Goal: Task Accomplishment & Management: Manage account settings

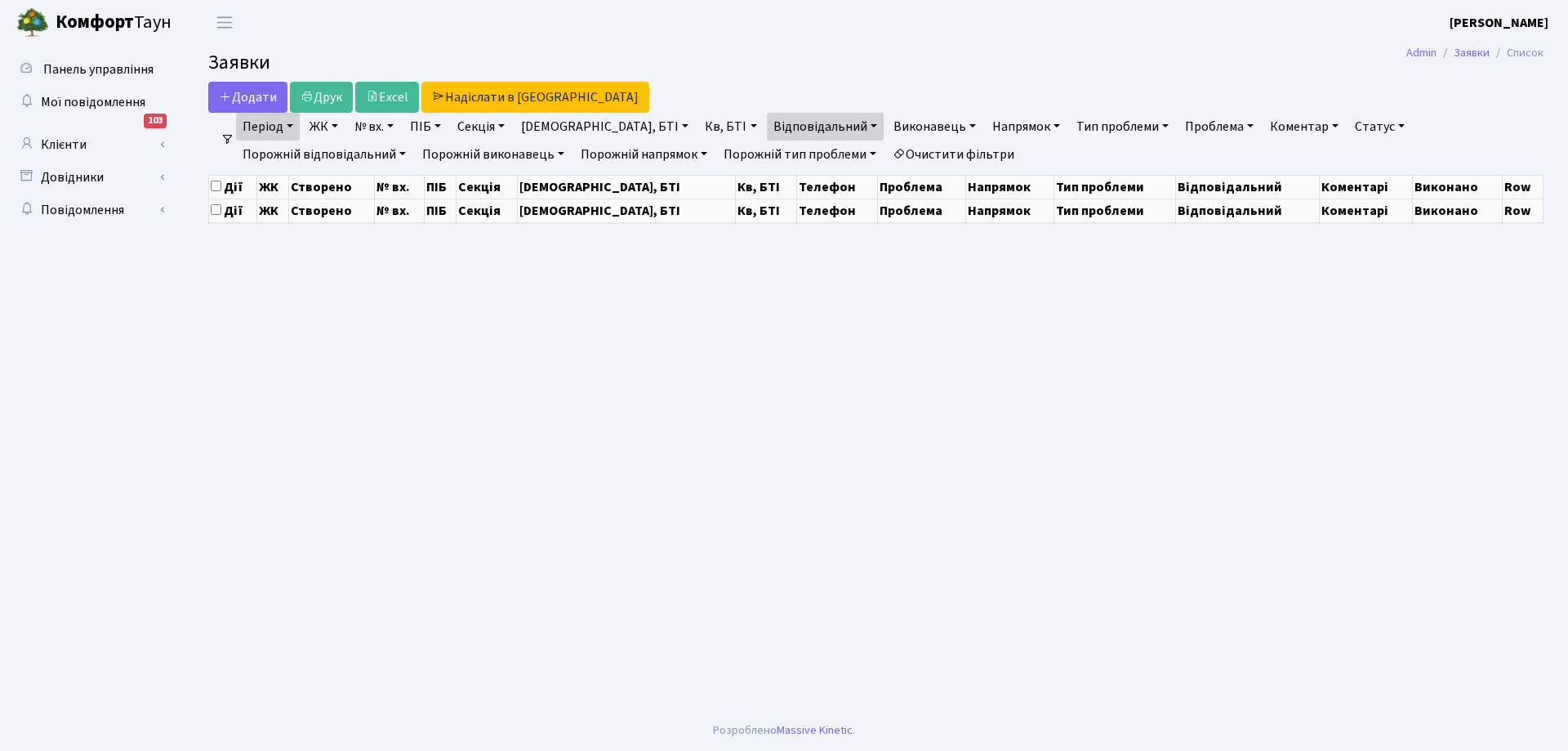
select select "25"
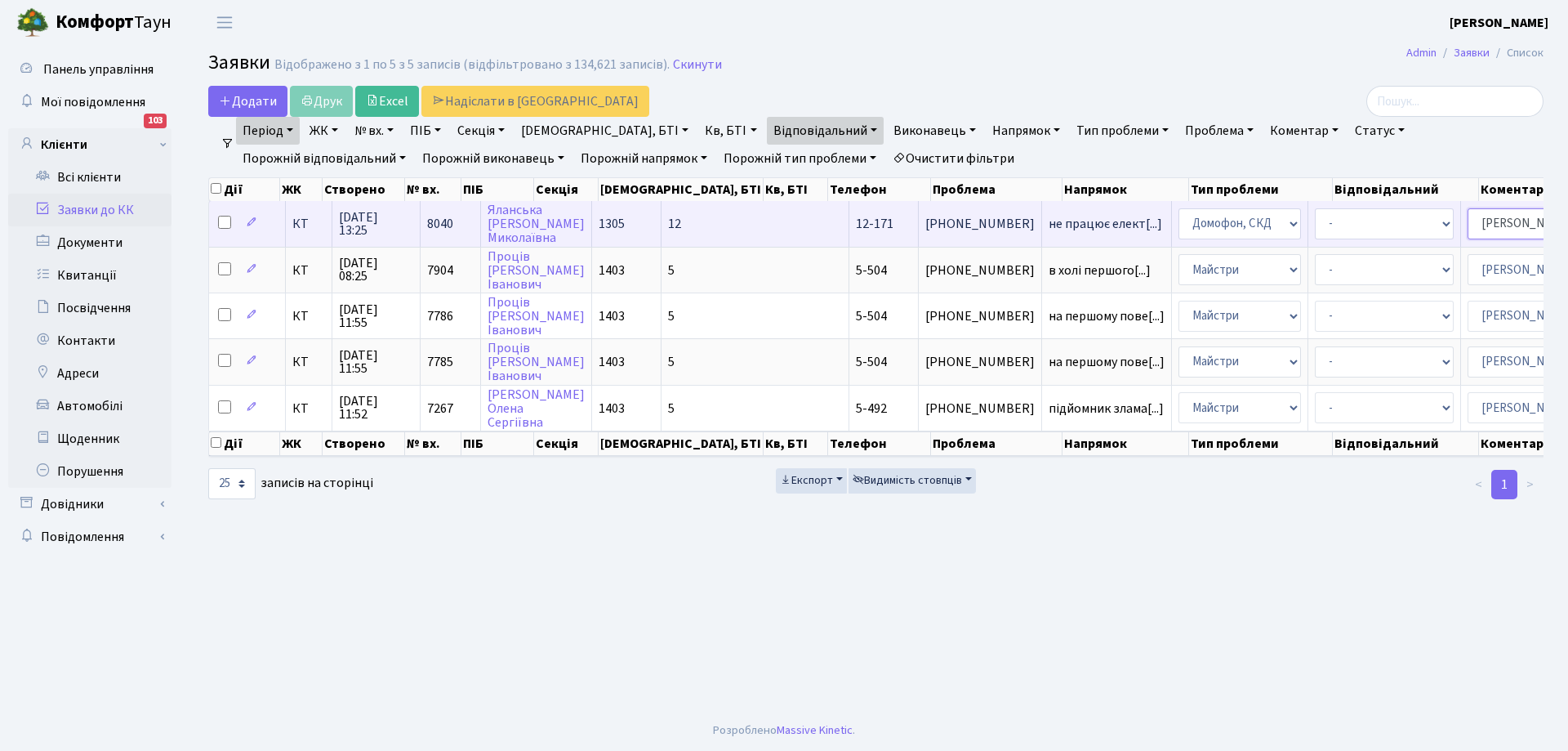
click at [1468, 225] on select "- Адміністратор ЖК КТ Вижул В. В. Гордієнко Н.В. Дядюшкін Д.Ю. Кипчук Т. А. Кла…" at bounding box center [1537, 224] width 139 height 31
select select "22"
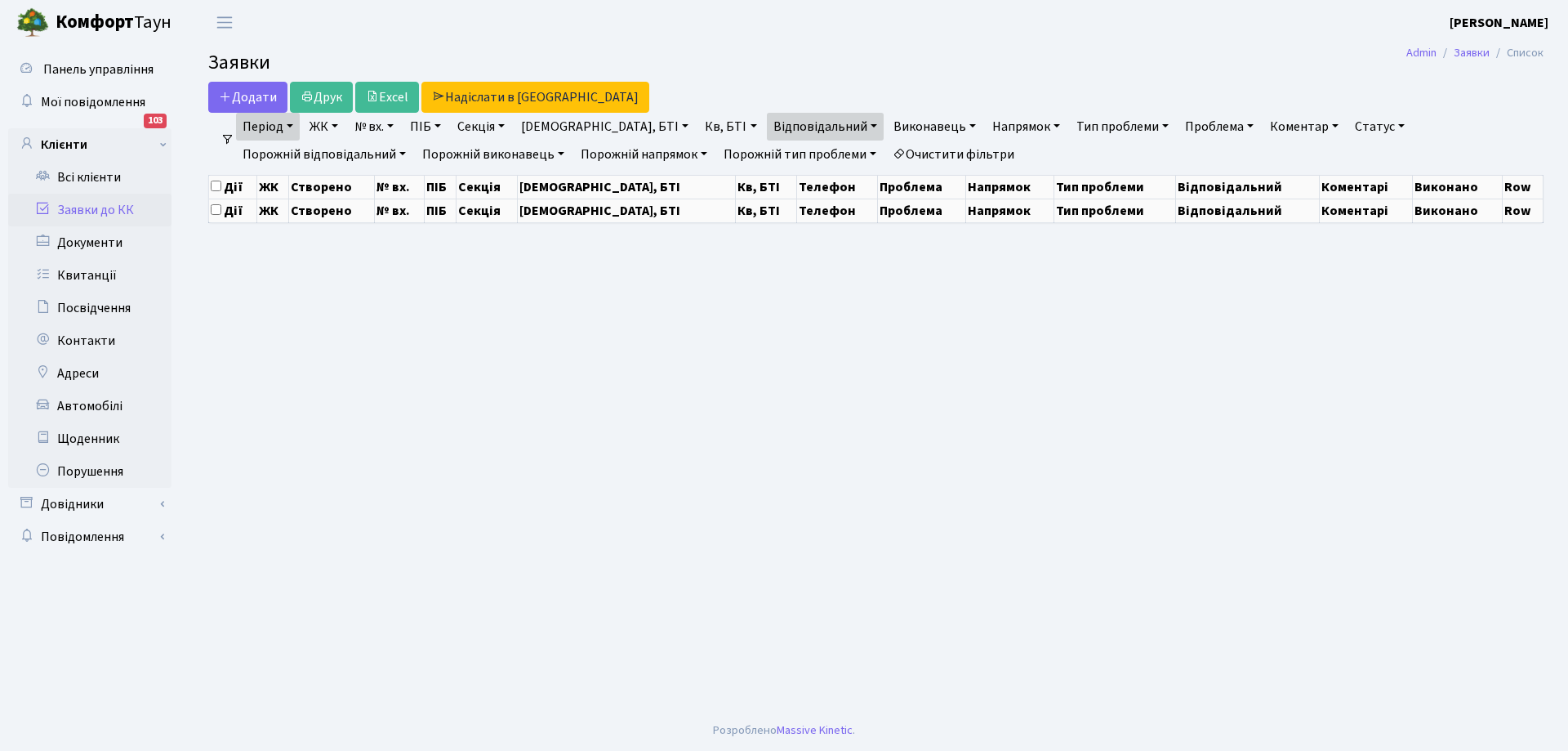
select select "25"
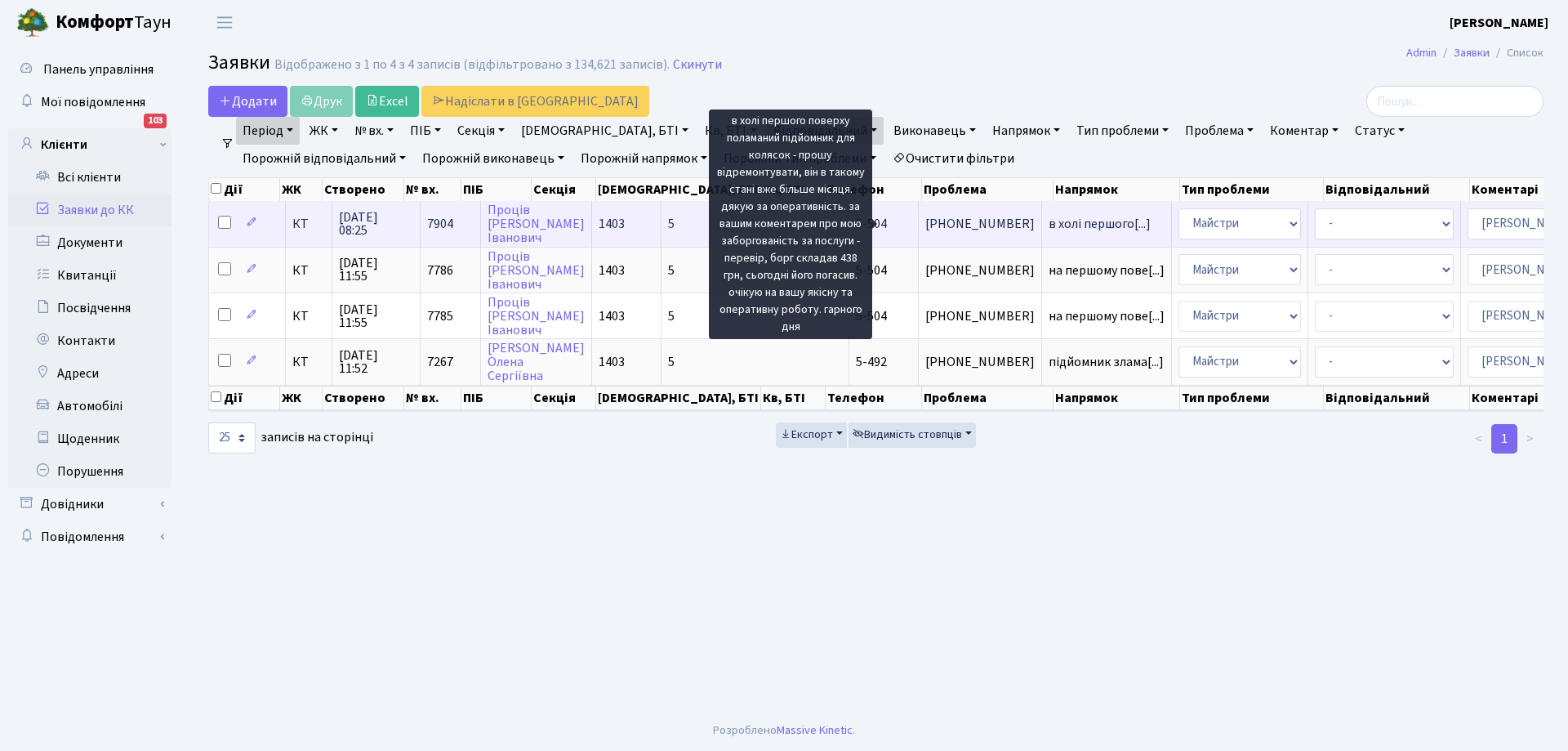
click at [1049, 220] on span "в холі першого[...]" at bounding box center [1100, 224] width 102 height 18
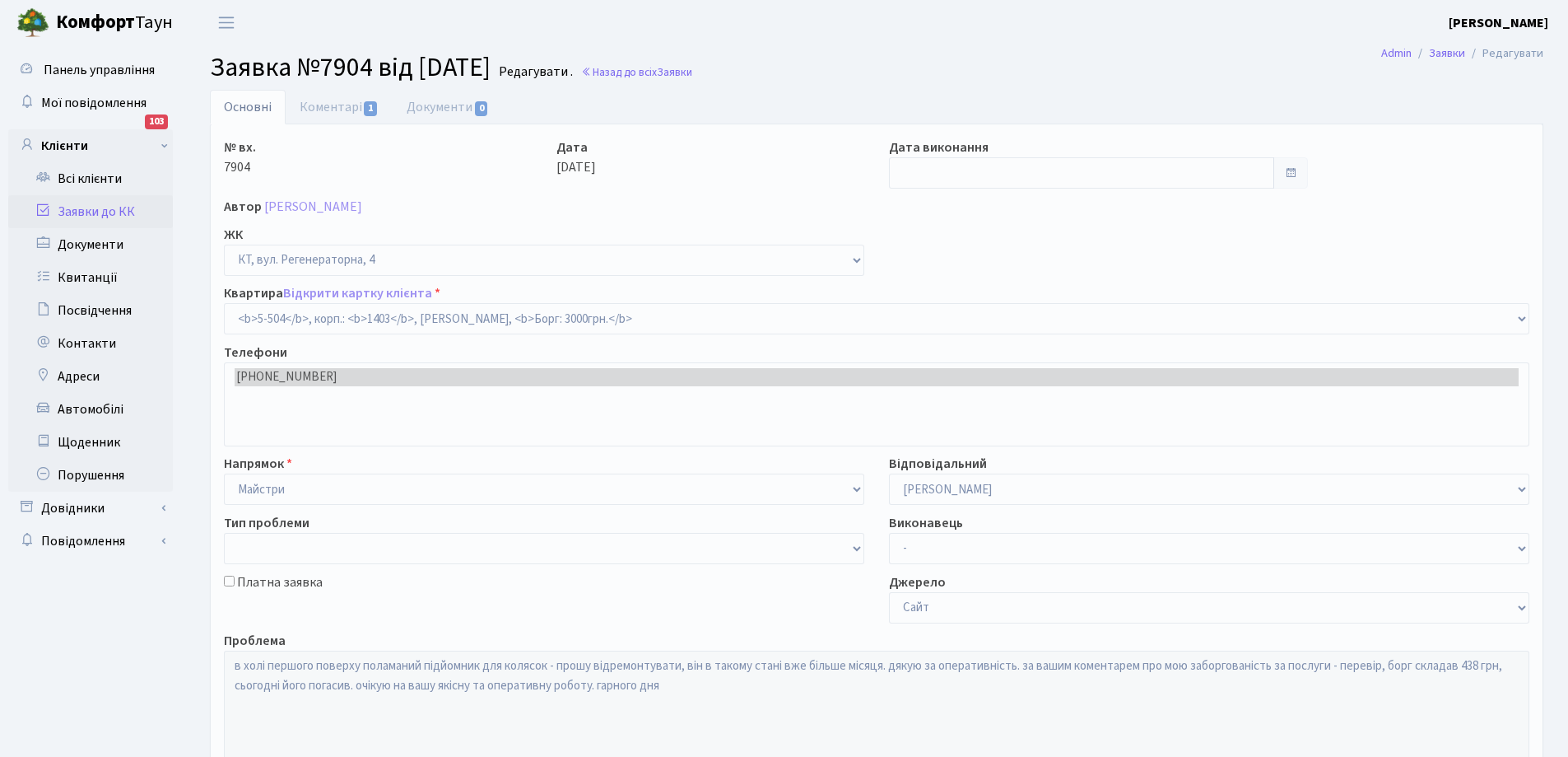
select select "2032"
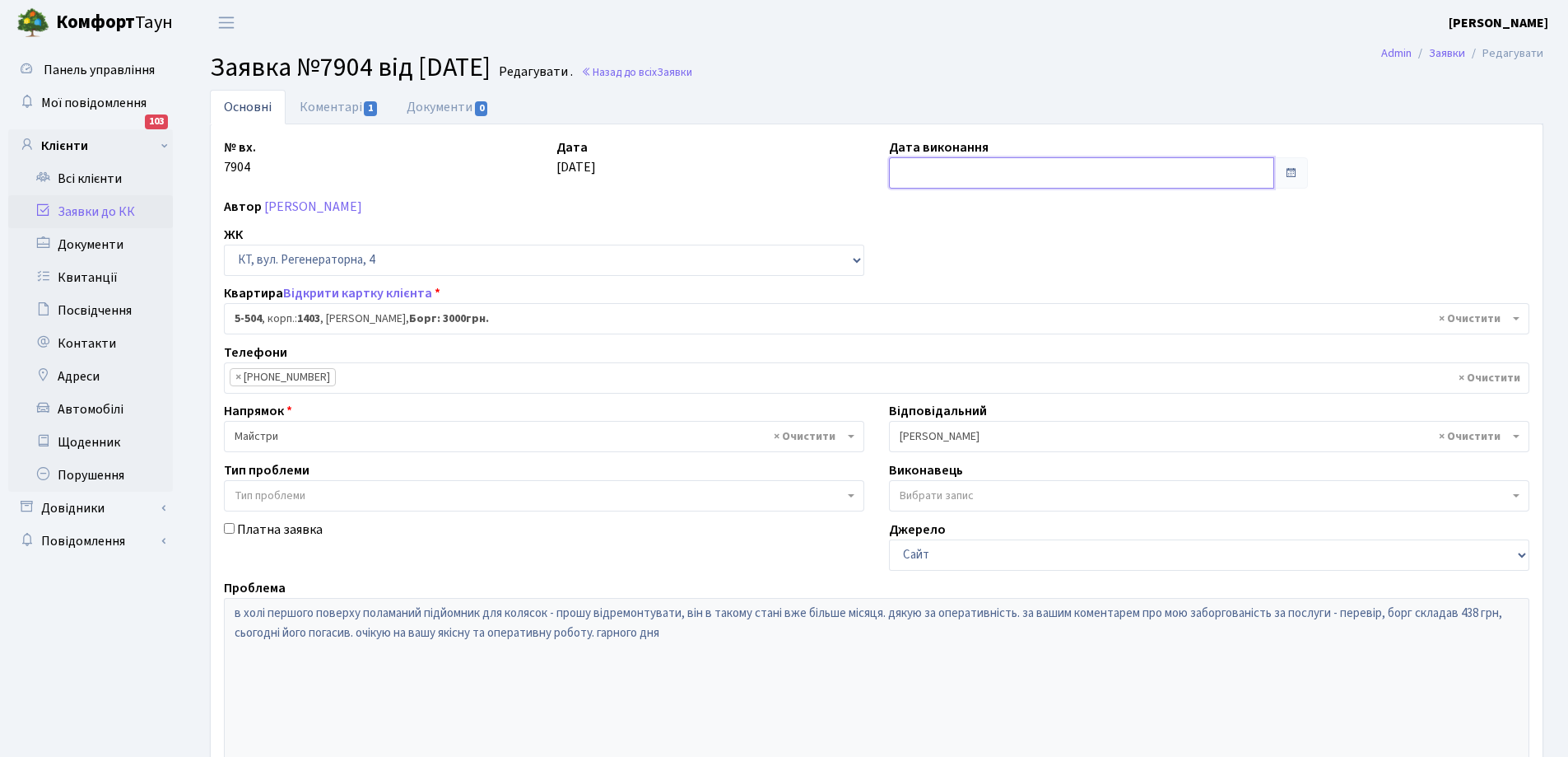
click at [952, 171] on input "text" at bounding box center [1082, 173] width 385 height 32
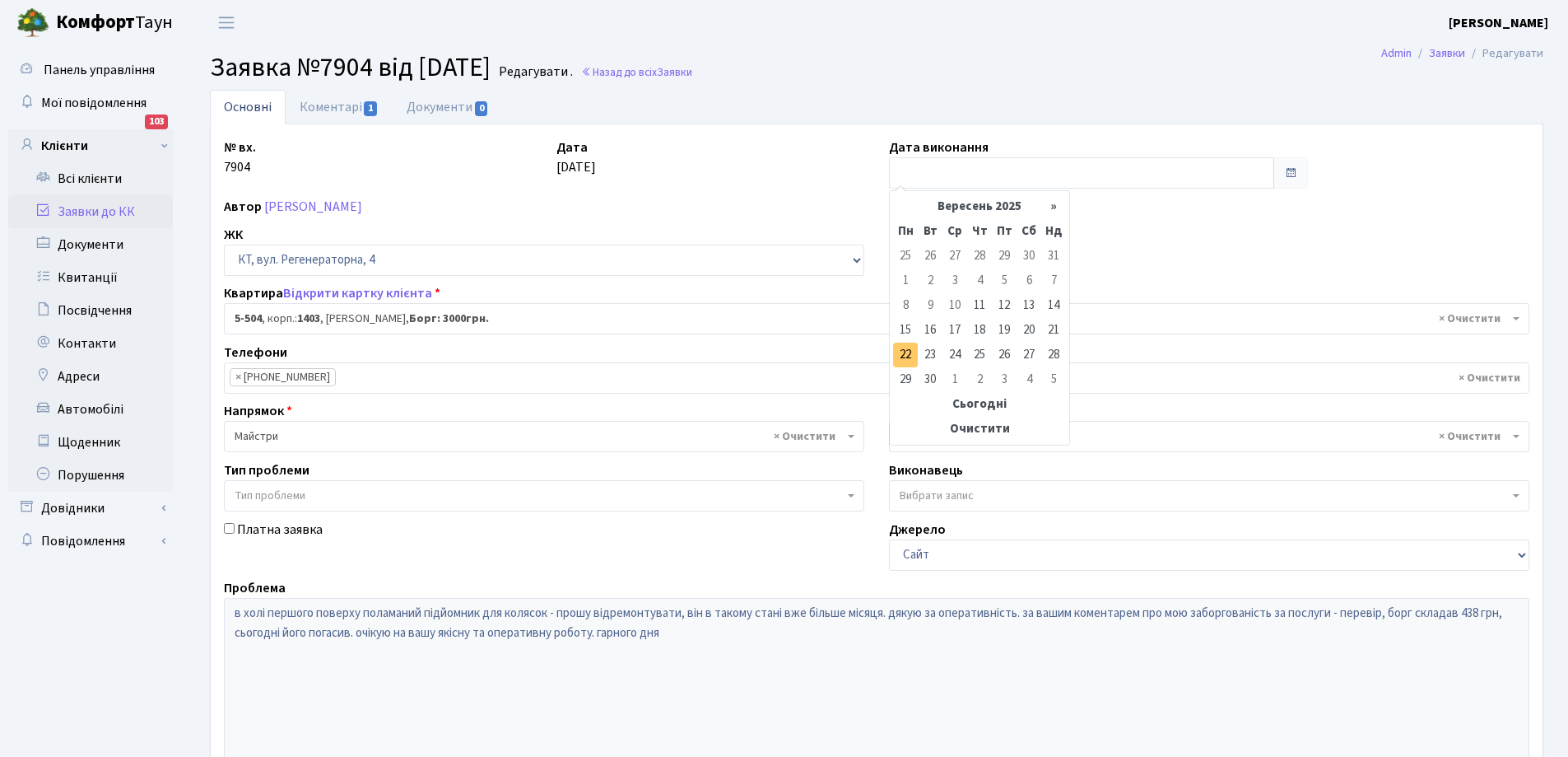
click at [905, 345] on td "22" at bounding box center [904, 354] width 24 height 24
type input "22.09.2025"
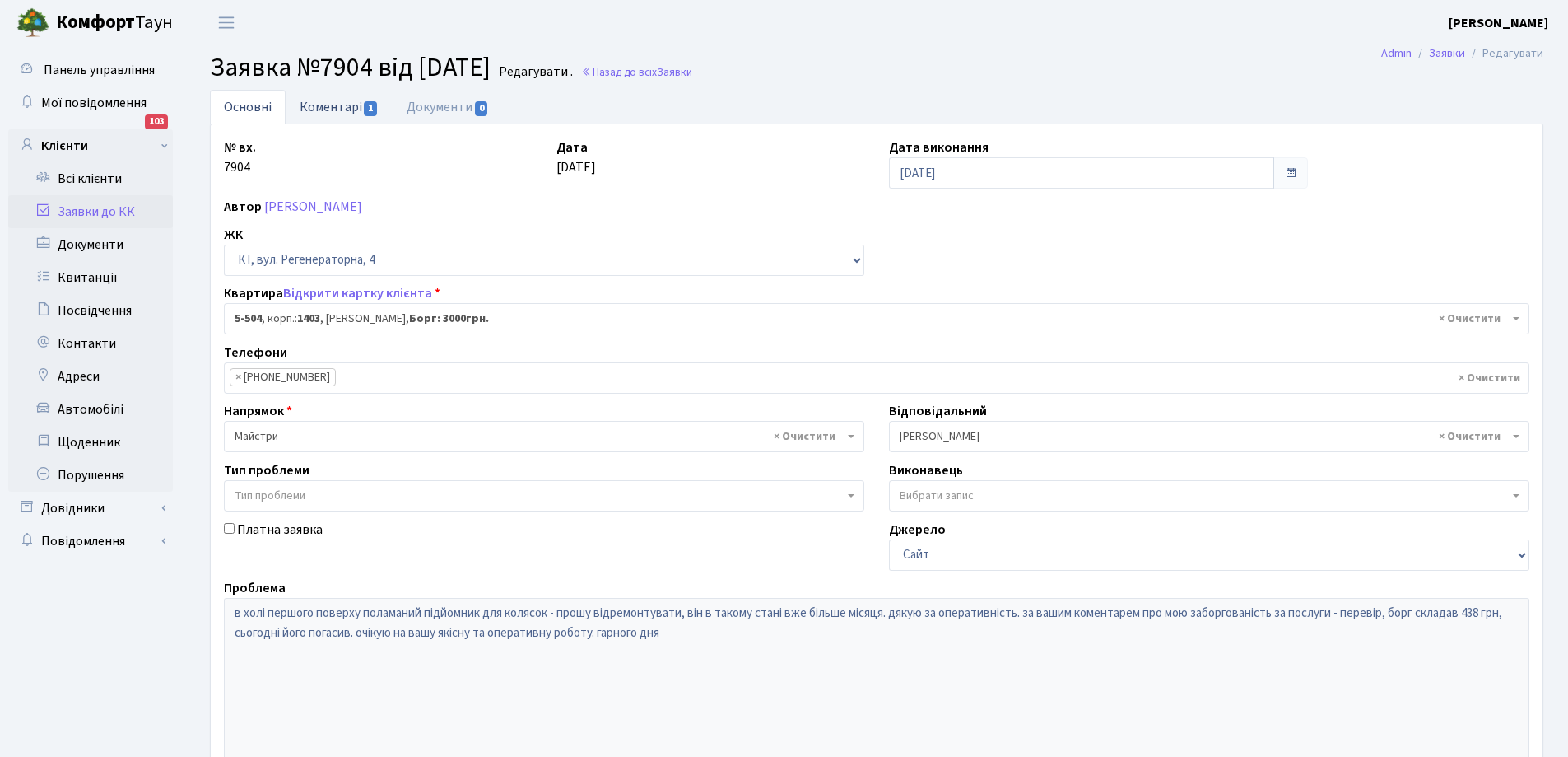
click at [314, 100] on link "Коментарі 1" at bounding box center [339, 106] width 107 height 33
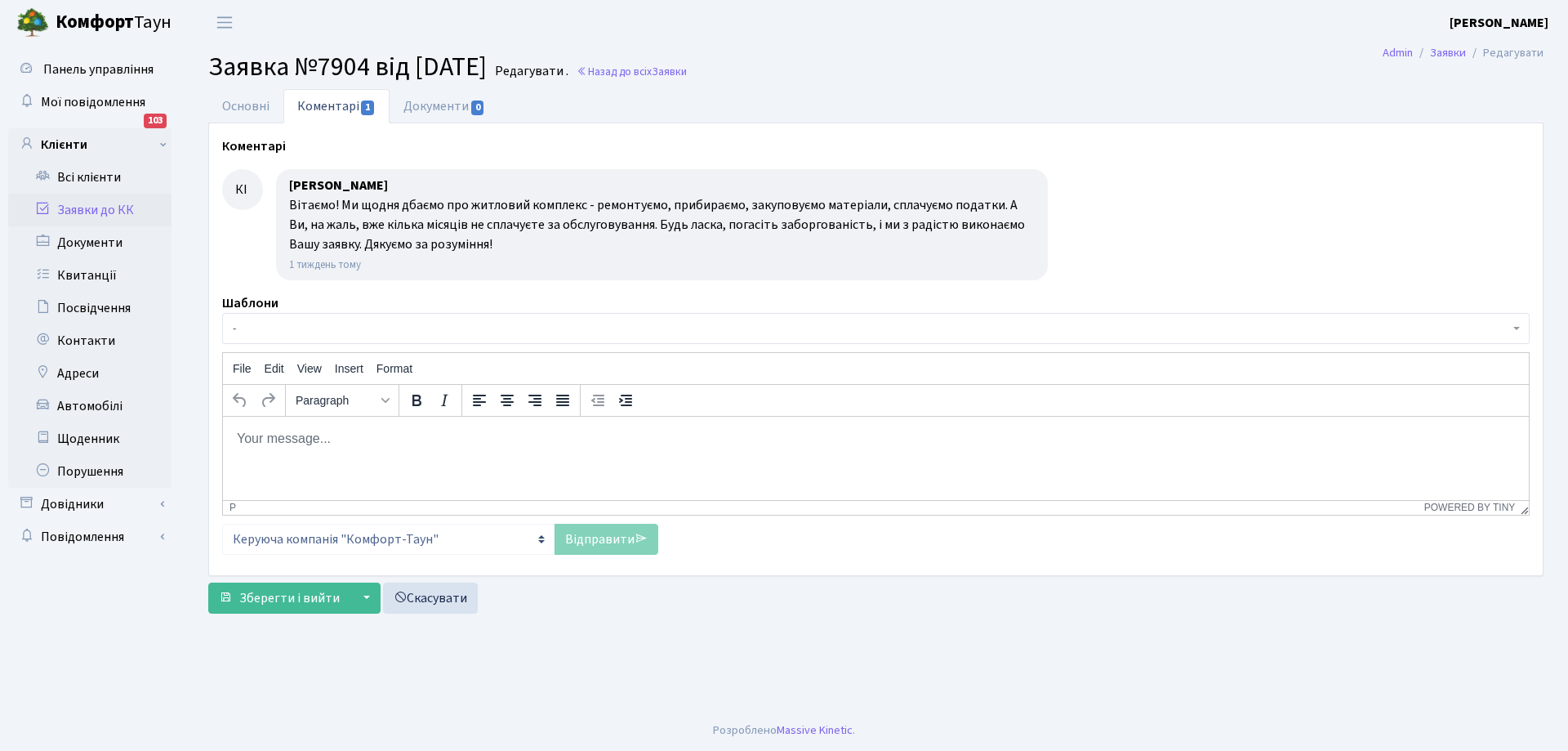
click at [258, 431] on body "Rich Text Area. Press ALT-0 for help." at bounding box center [876, 438] width 1280 height 18
click at [296, 442] on p "Роботу пыдйомника" at bounding box center [876, 438] width 1280 height 18
click at [398, 441] on p "Роботу підйомника" at bounding box center [876, 438] width 1280 height 18
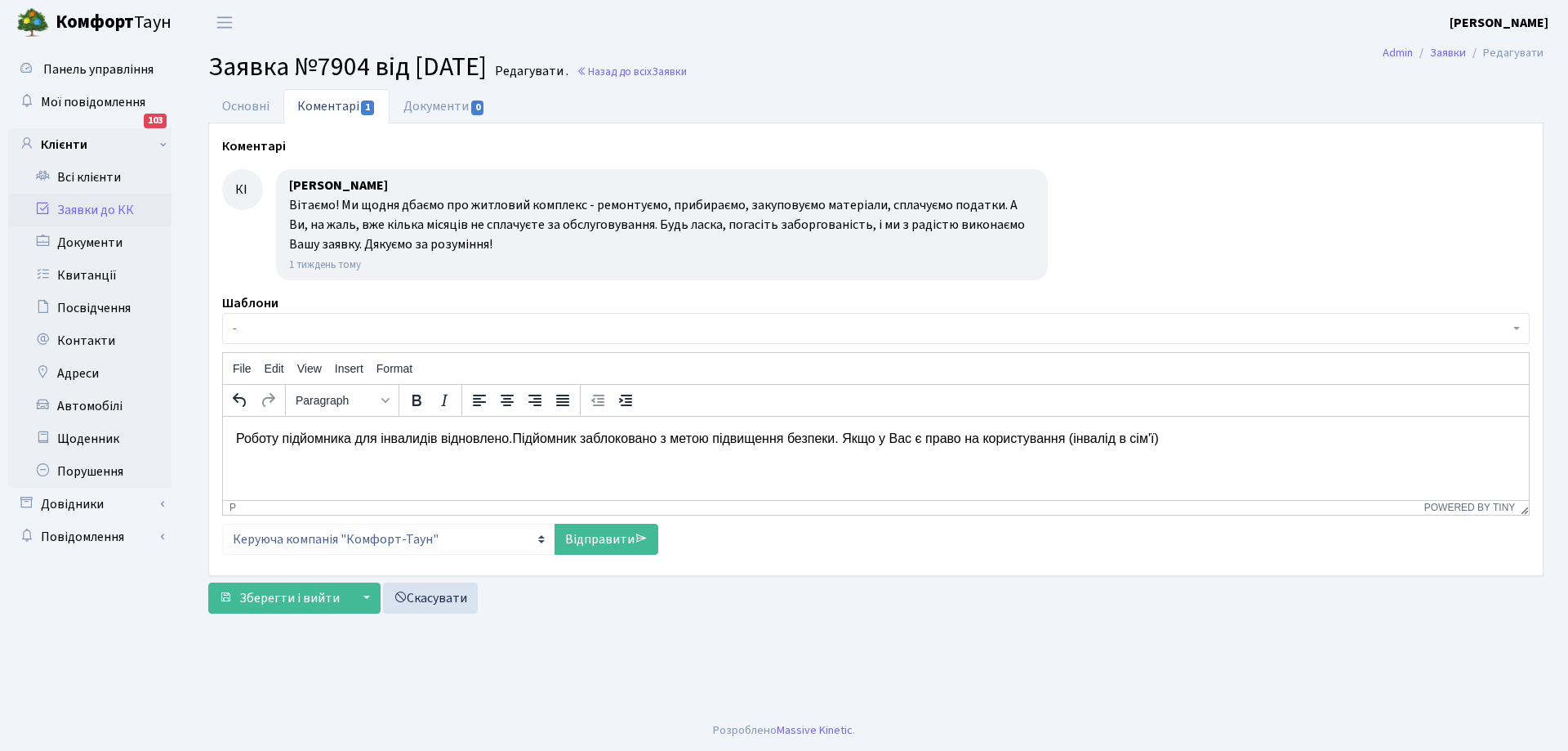
click at [1160, 441] on p "Роботу підйомника для інвалидів відновлено.Підйомник заблоковано з метою підвищ…" at bounding box center [876, 438] width 1280 height 18
drag, startPoint x: 234, startPoint y: 435, endPoint x: 286, endPoint y: 460, distance: 57.7
click at [286, 460] on html "Роботу підйомника для інвалидів відновлено.Підйомник заблоковано з метою підвищ…" at bounding box center [875, 447] width 1306 height 63
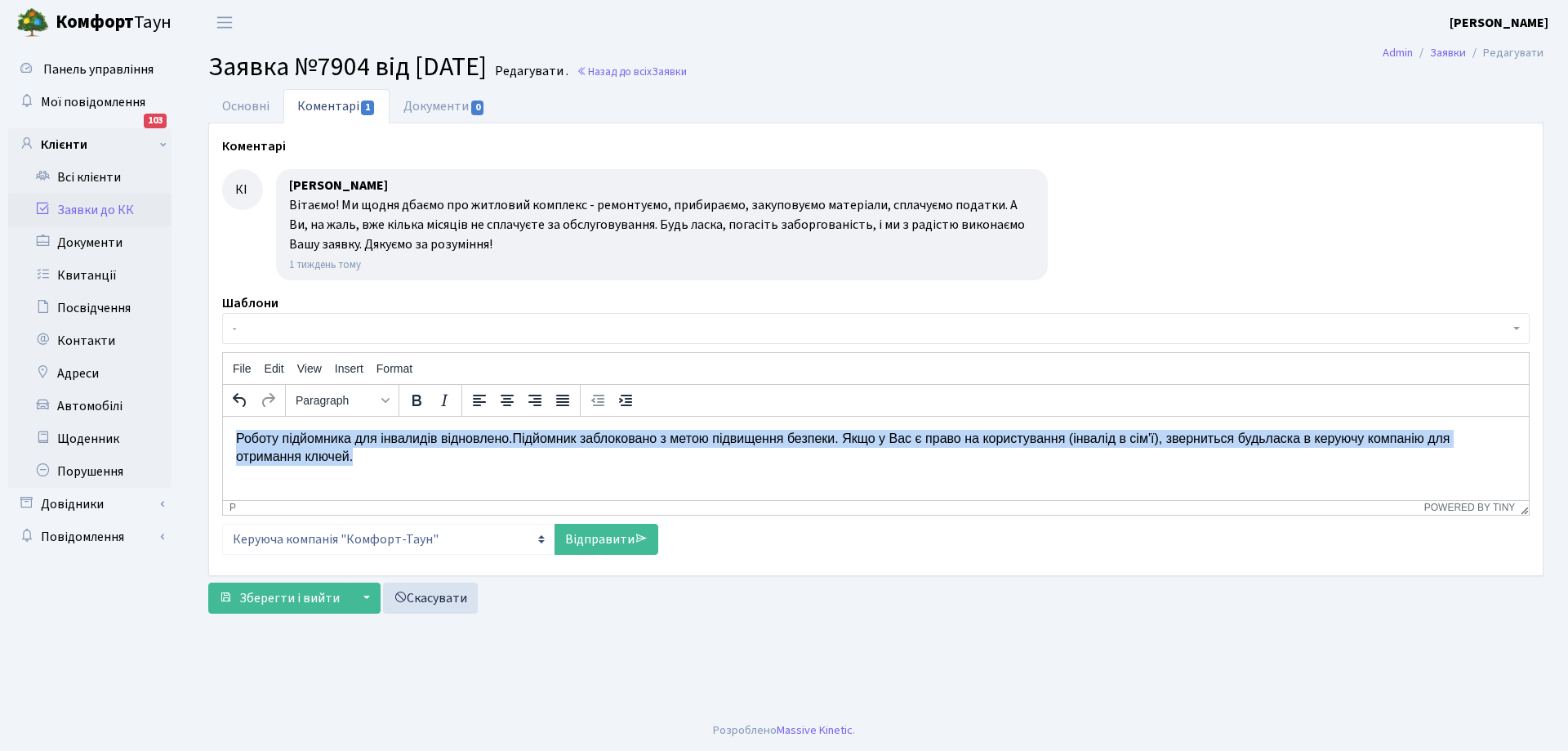
drag, startPoint x: 237, startPoint y: 434, endPoint x: 283, endPoint y: 455, distance: 50.6
click at [283, 455] on p "Роботу підйомника для інвалидів відновлено.Підйомник заблоковано з метою підвищ…" at bounding box center [876, 447] width 1280 height 37
copy p "Роботу підйомника для інвалидів відновлено.Підйомник заблоковано з метою підвищ…"
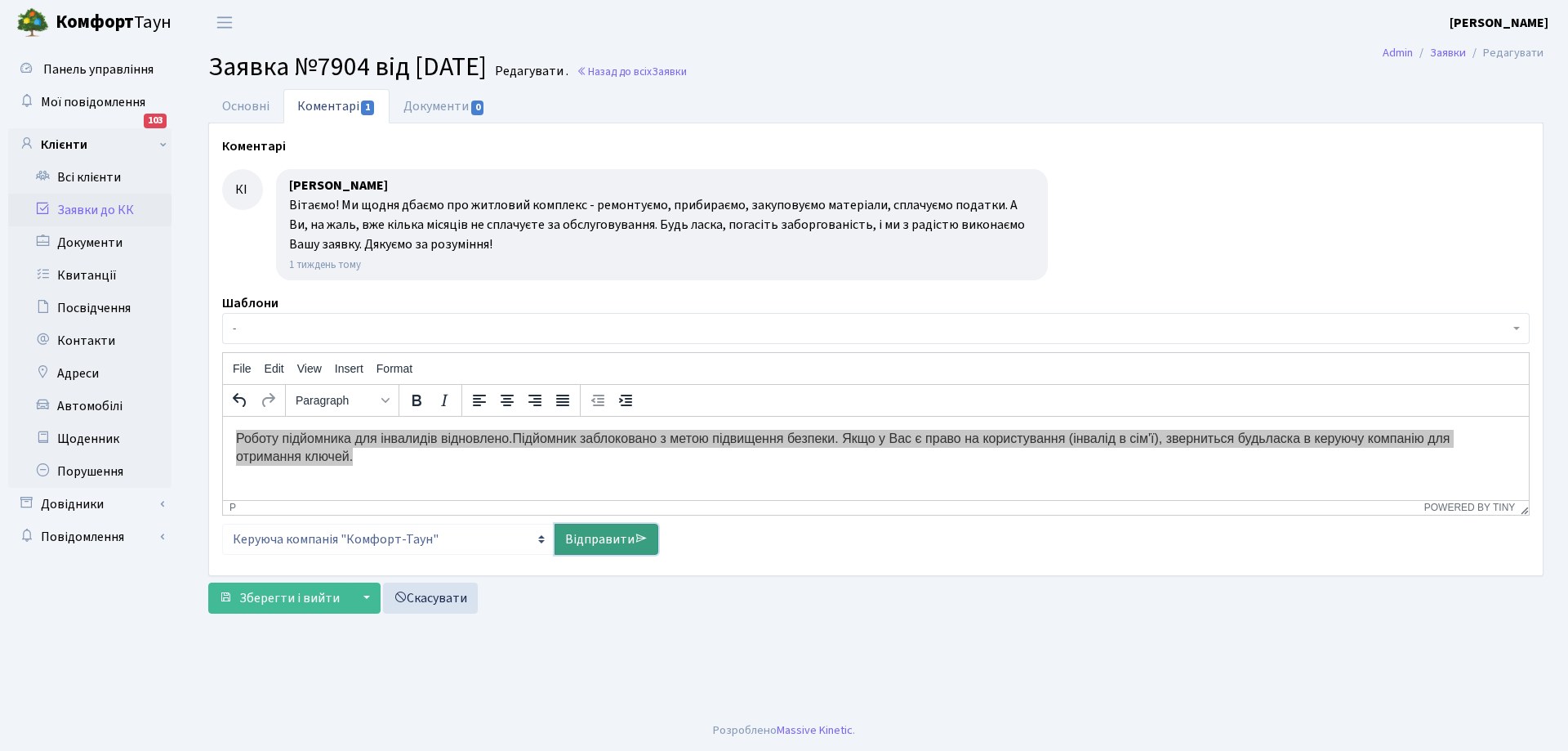
click at [588, 545] on link "Відправити" at bounding box center [606, 539] width 104 height 31
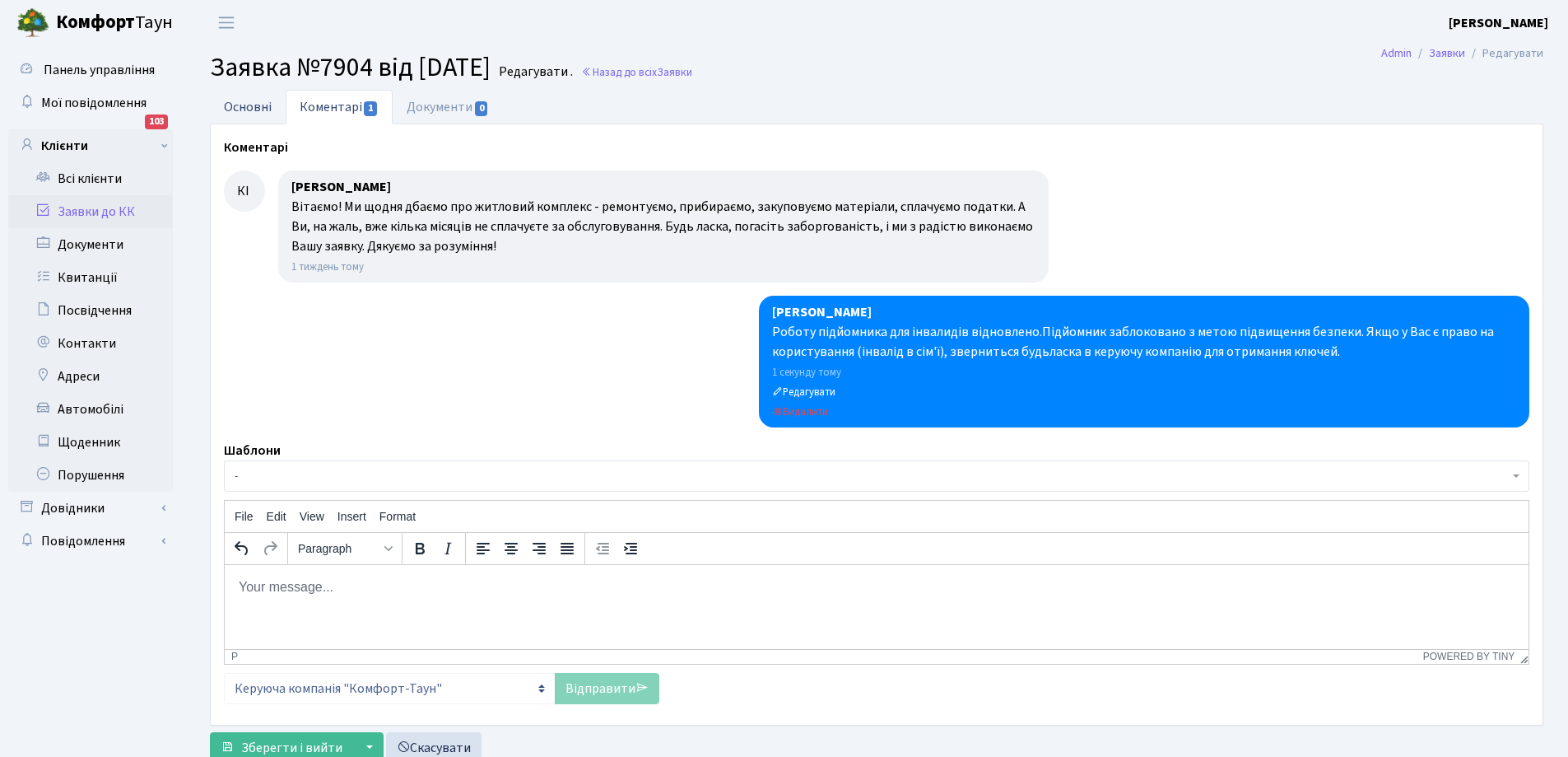
click at [258, 110] on link "Основні" at bounding box center [248, 106] width 76 height 33
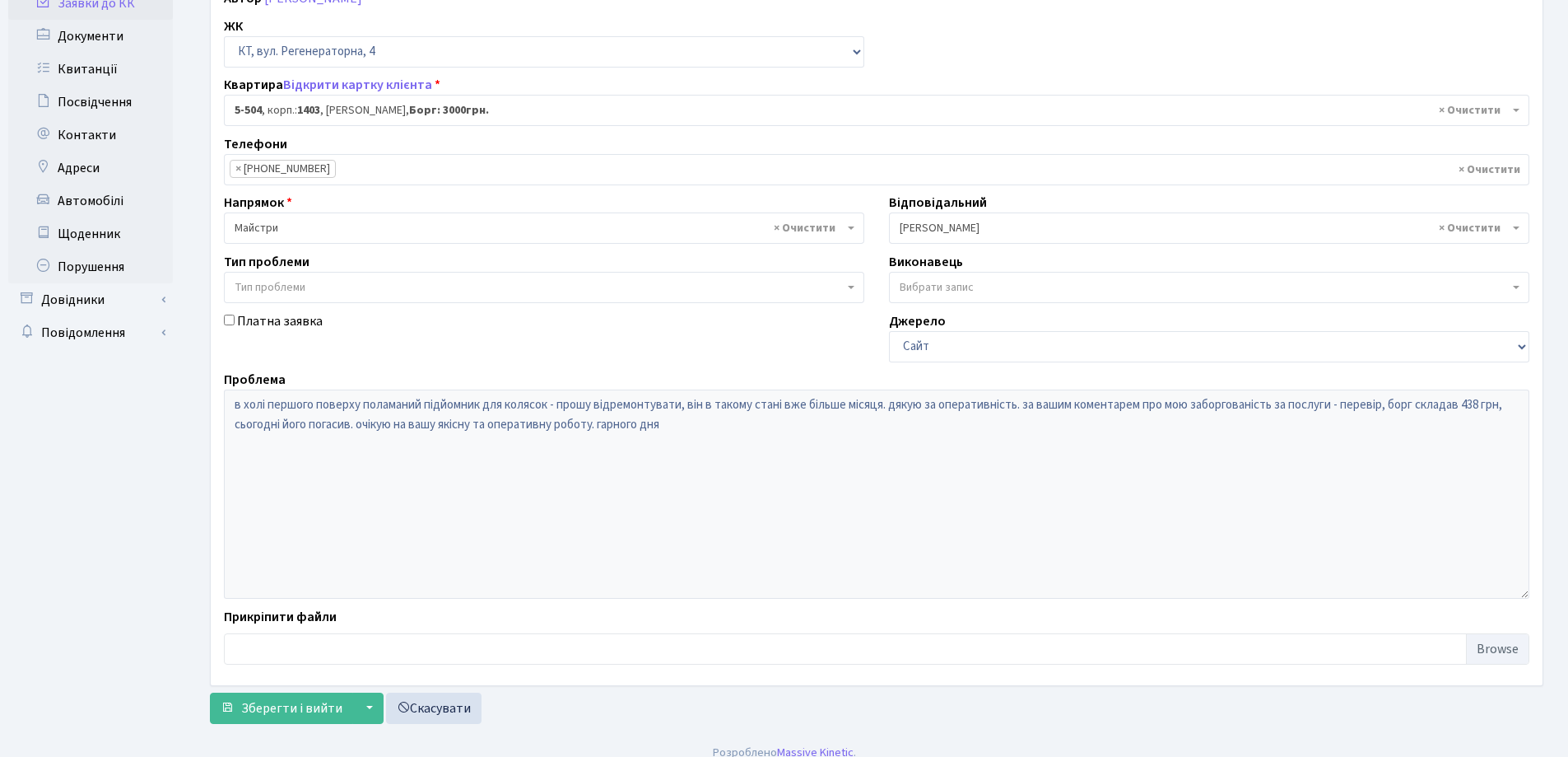
scroll to position [224, 0]
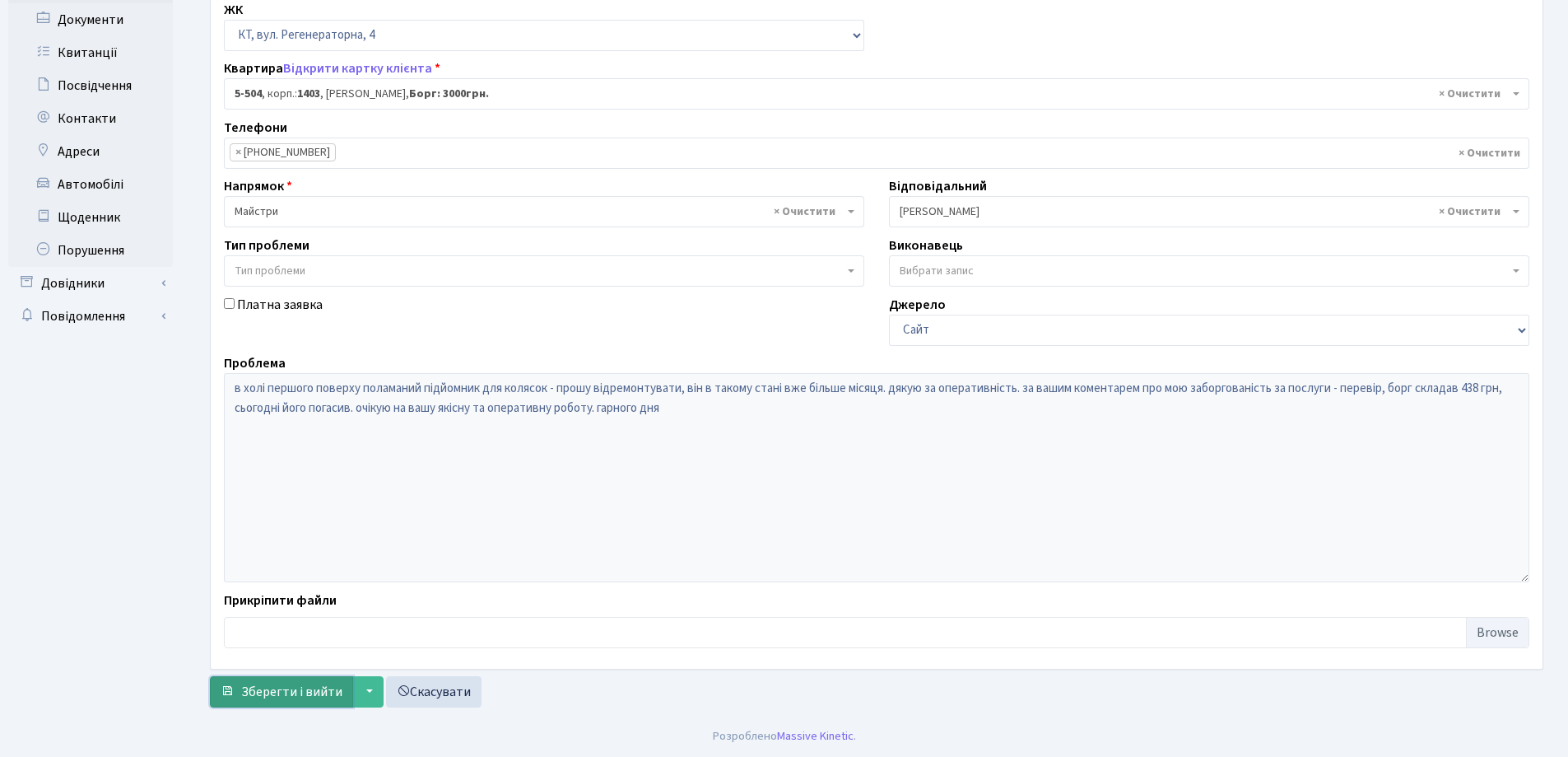
click at [310, 688] on span "Зберегти і вийти" at bounding box center [292, 692] width 101 height 18
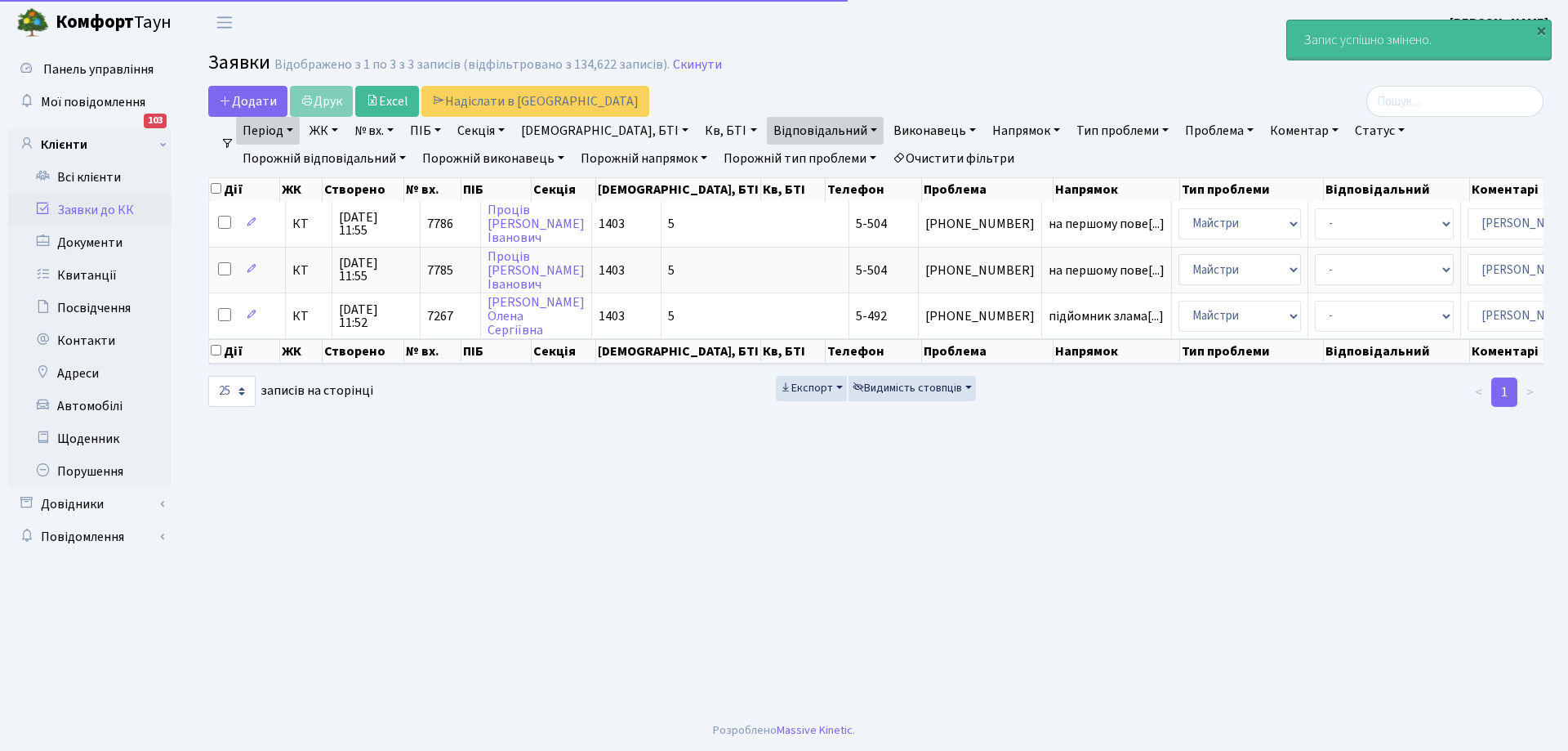
select select "25"
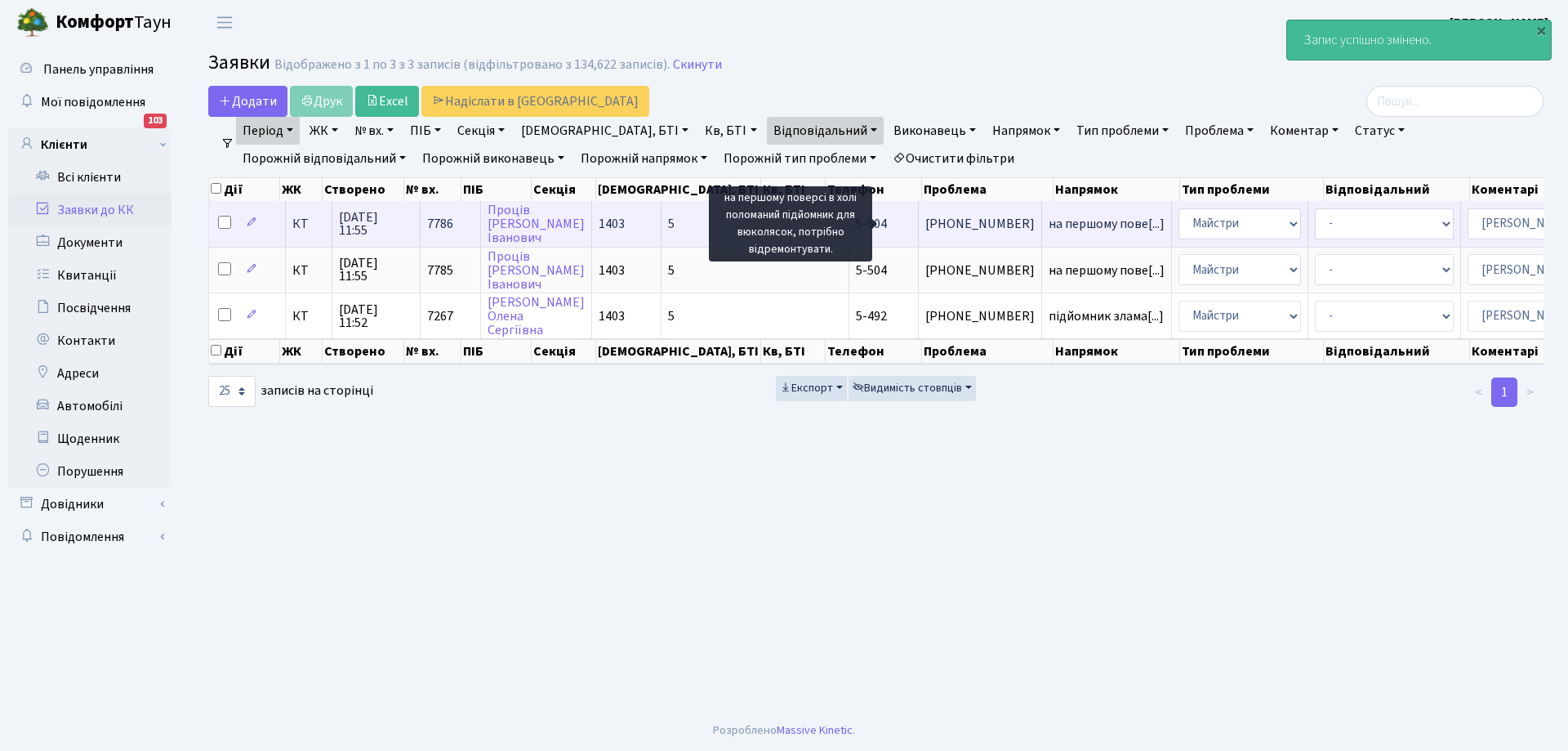
click at [1049, 227] on span "на першому пове[...]" at bounding box center [1107, 224] width 116 height 18
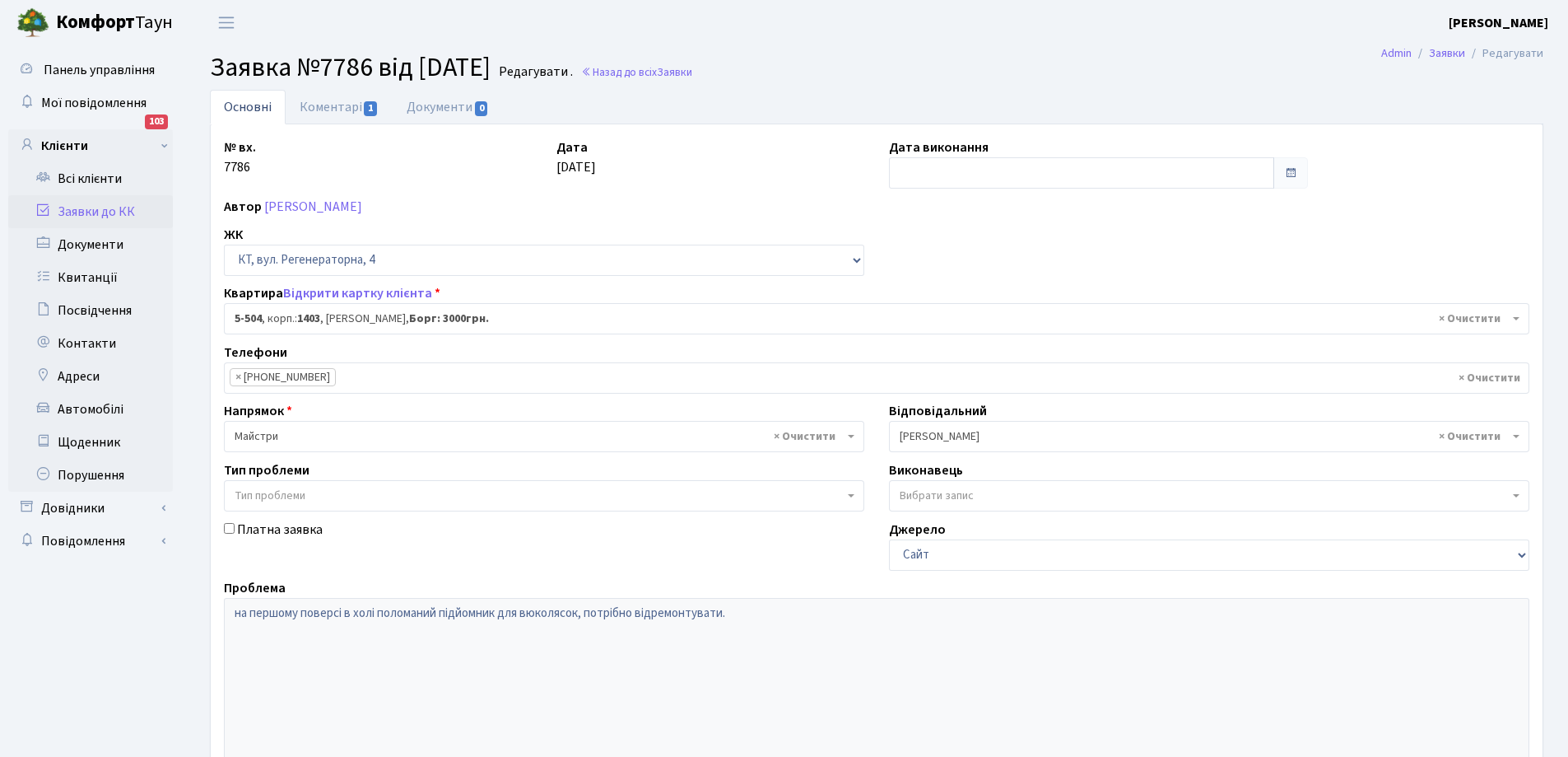
select select "2032"
click at [956, 169] on input "text" at bounding box center [1082, 173] width 385 height 32
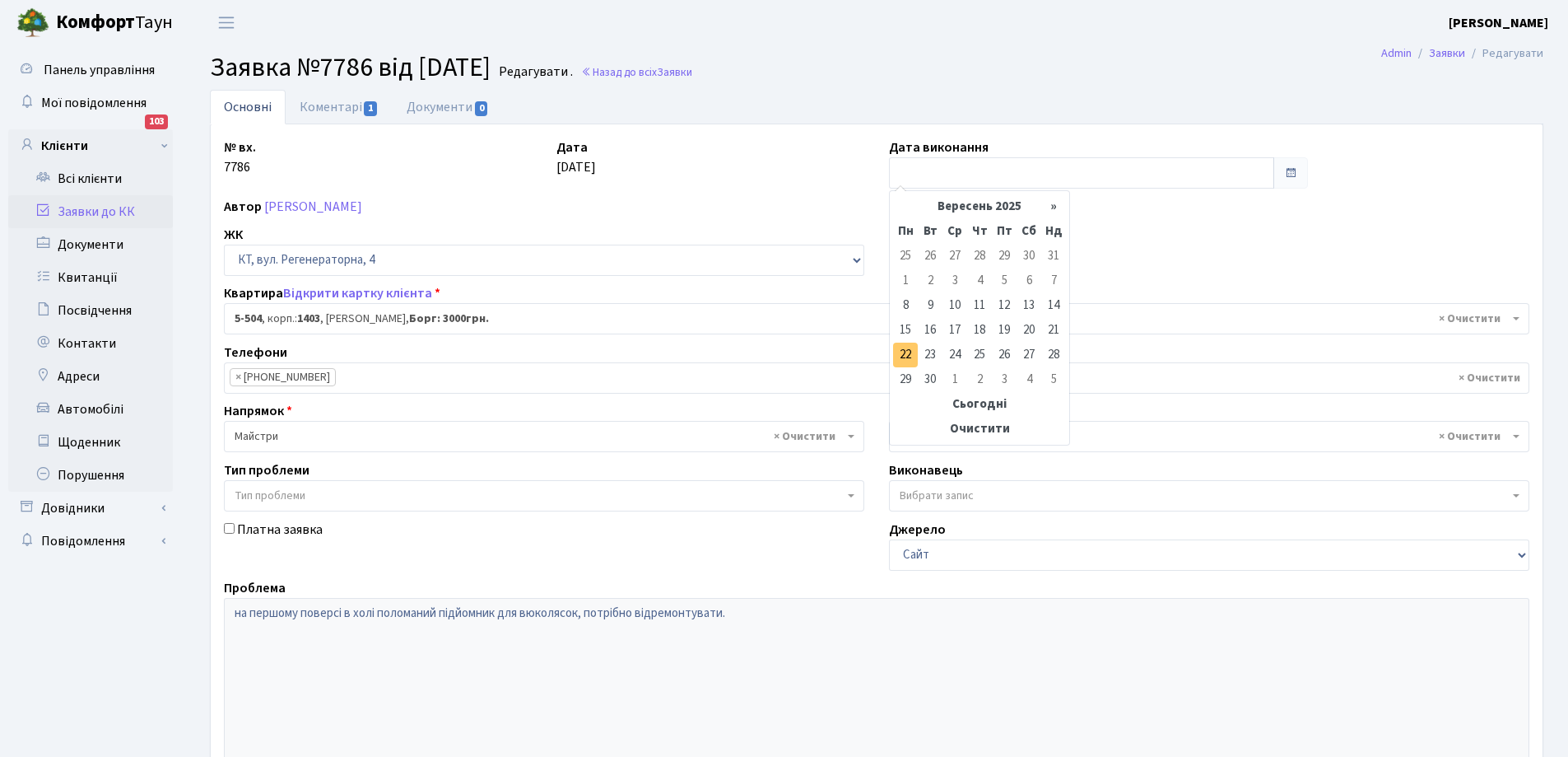
click at [903, 353] on td "22" at bounding box center [904, 354] width 24 height 24
type input "22.09.2025"
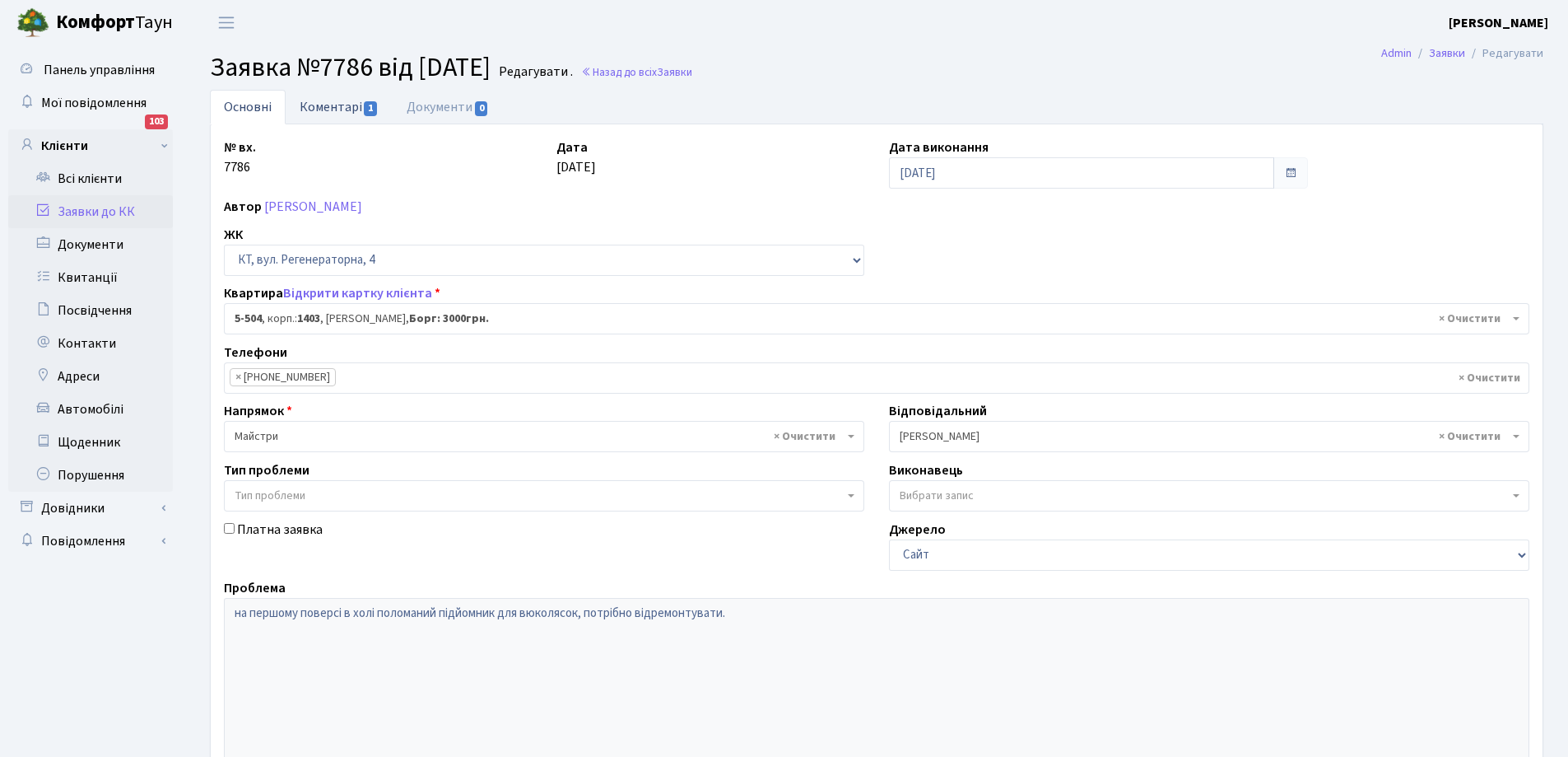
click at [324, 106] on link "Коментарі 1" at bounding box center [339, 106] width 107 height 33
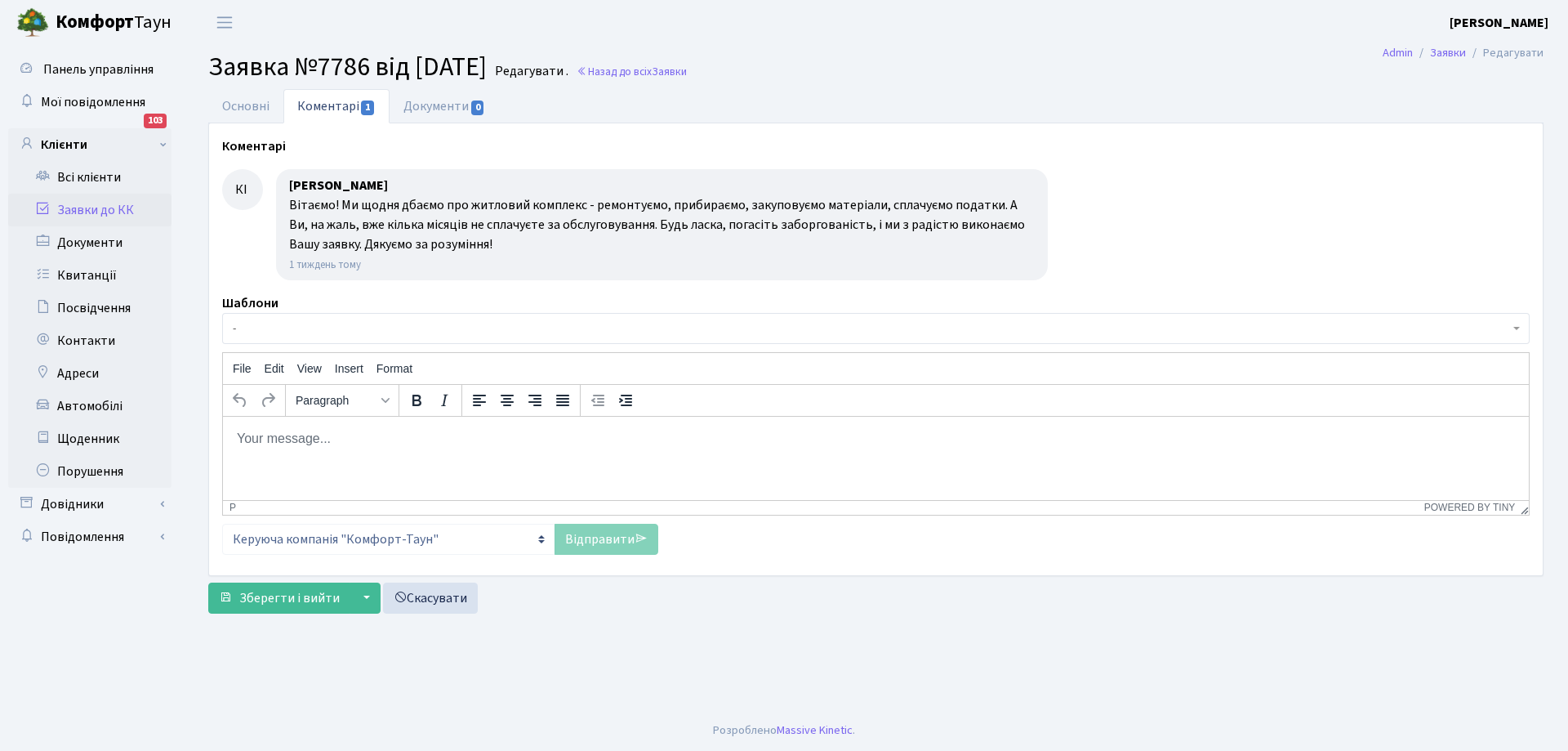
click at [241, 440] on body "Rich Text Area. Press ALT-0 for help." at bounding box center [876, 438] width 1280 height 18
paste body "Rich Text Area. Press ALT-0 for help."
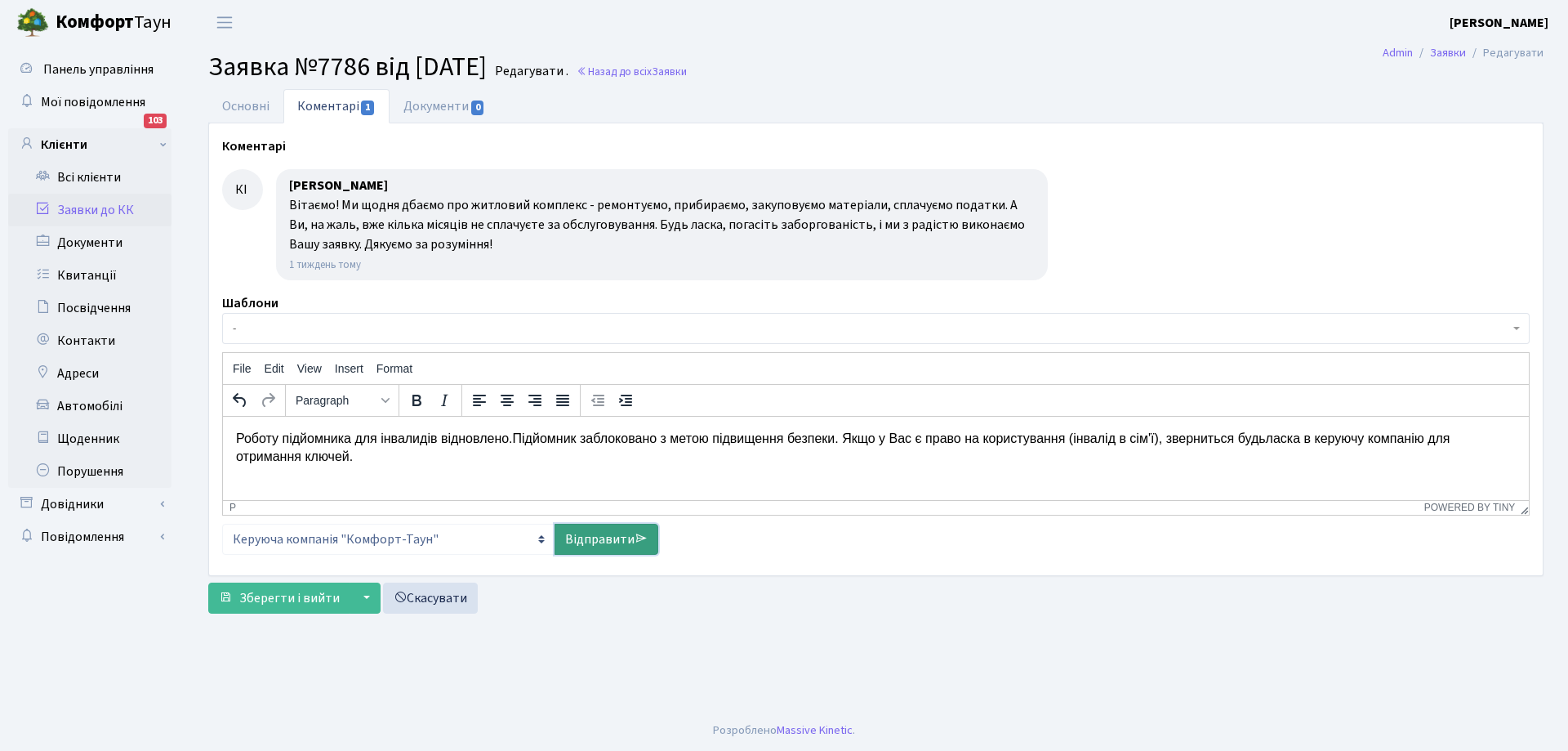
click at [593, 544] on link "Відправити" at bounding box center [606, 539] width 104 height 31
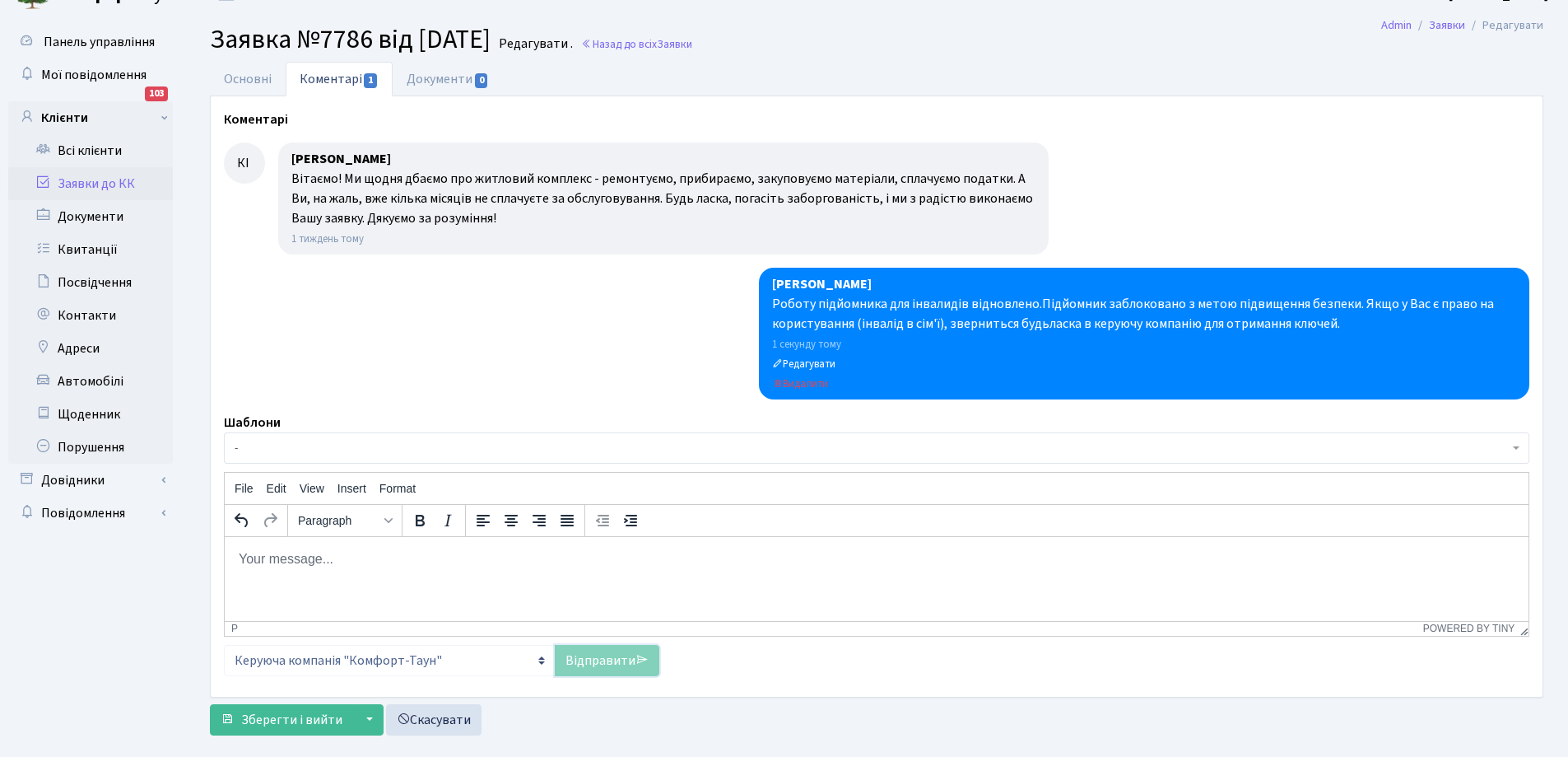
scroll to position [56, 0]
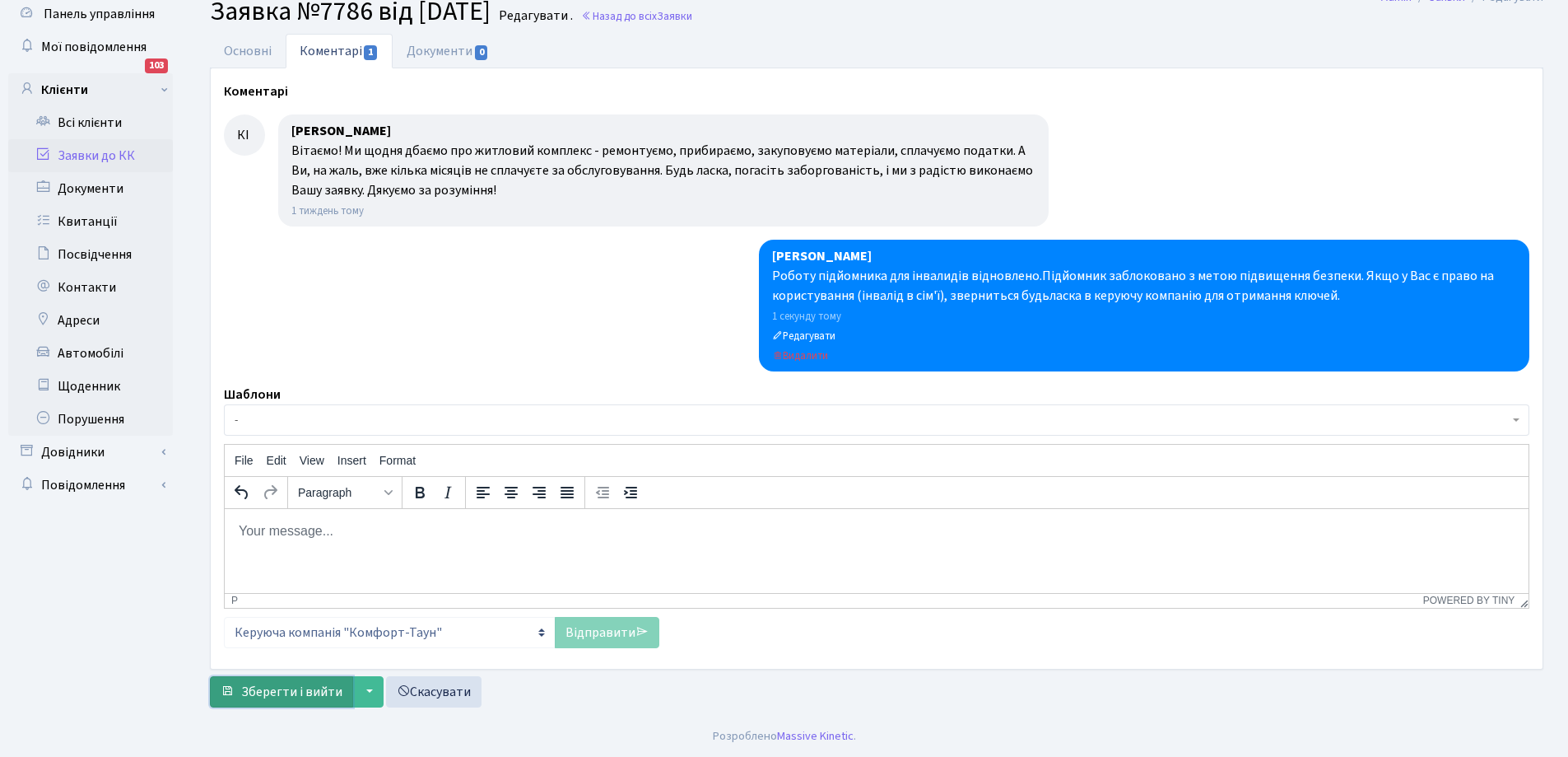
click at [304, 682] on button "Зберегти і вийти" at bounding box center [281, 691] width 143 height 32
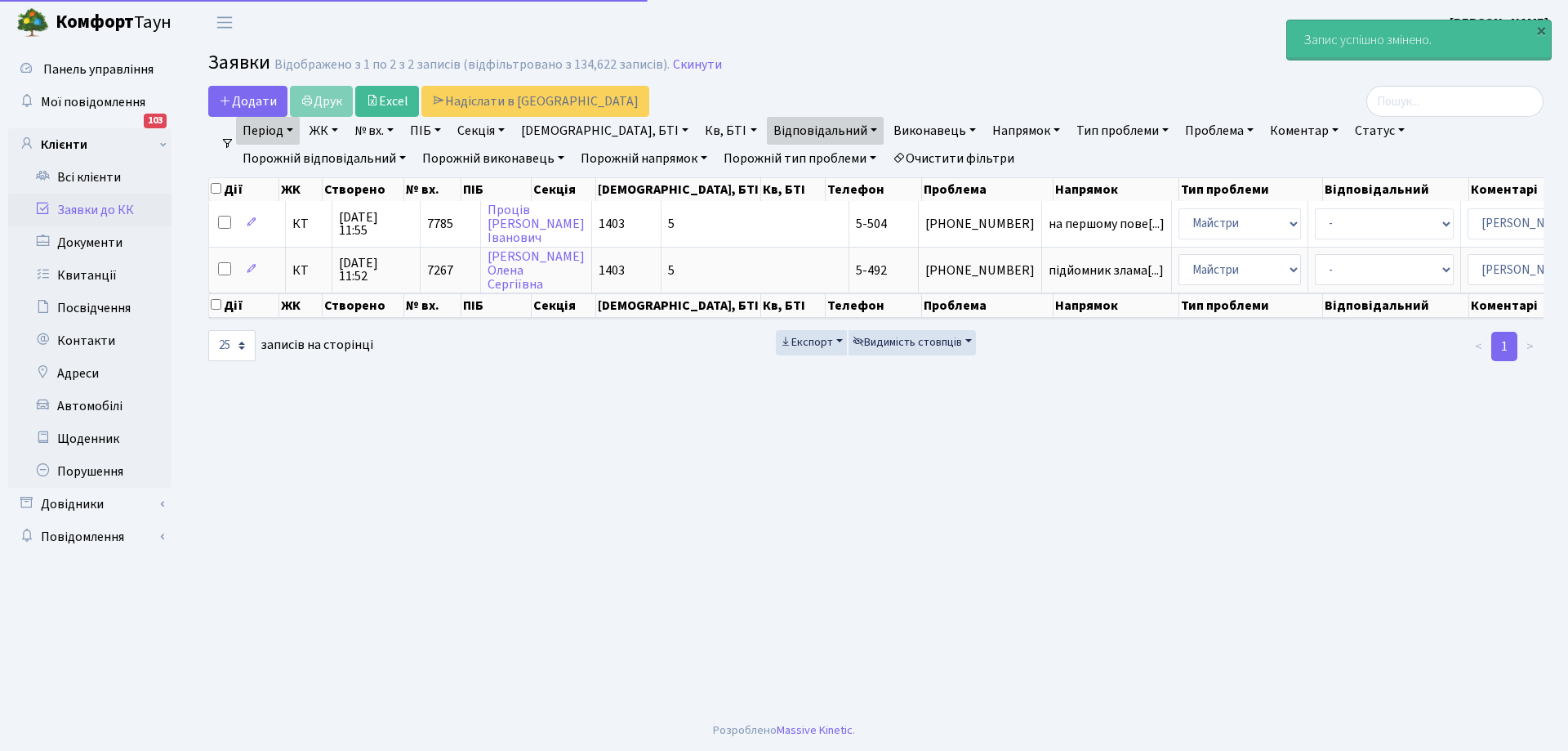
select select "25"
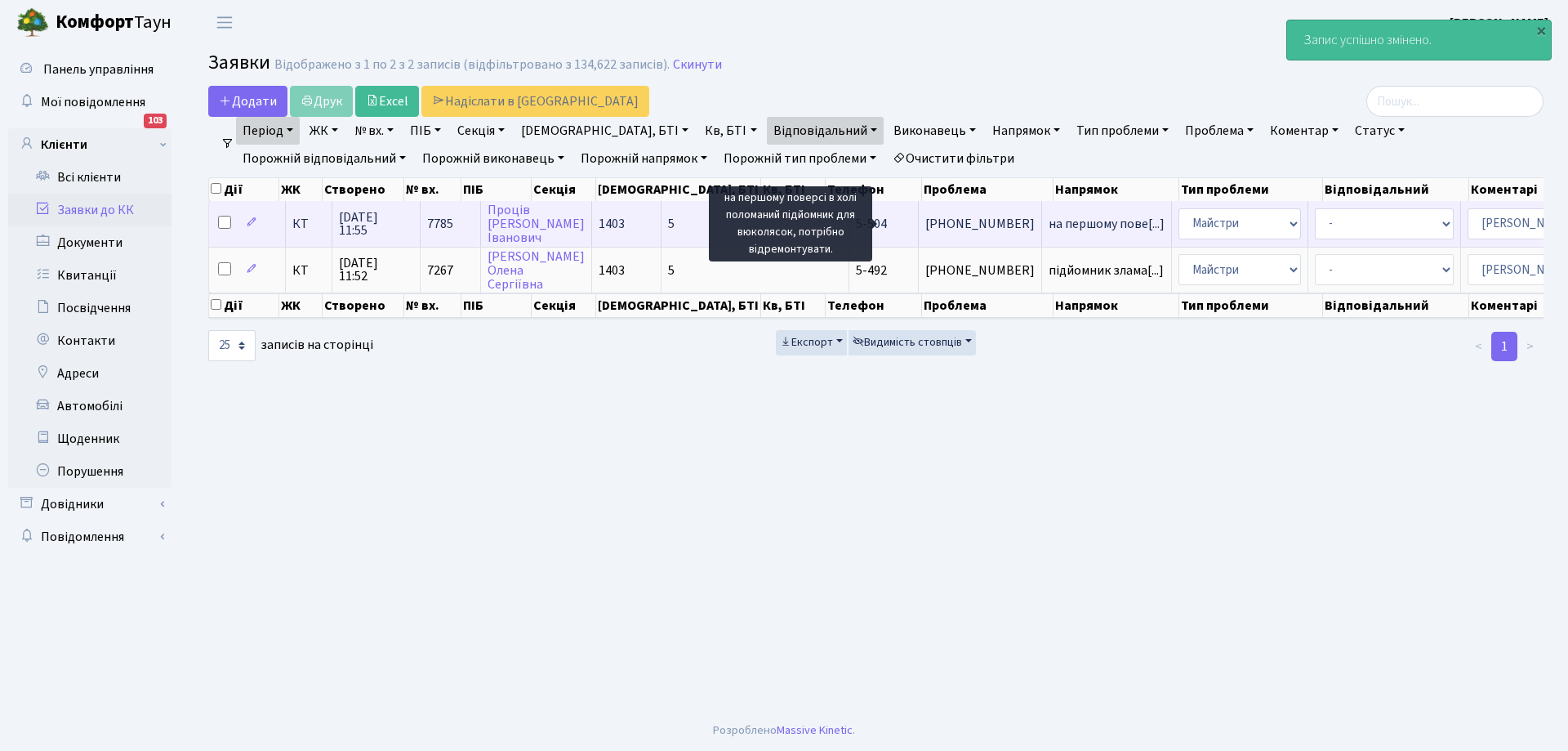
click at [1049, 228] on span "на першому пове[...]" at bounding box center [1107, 224] width 116 height 18
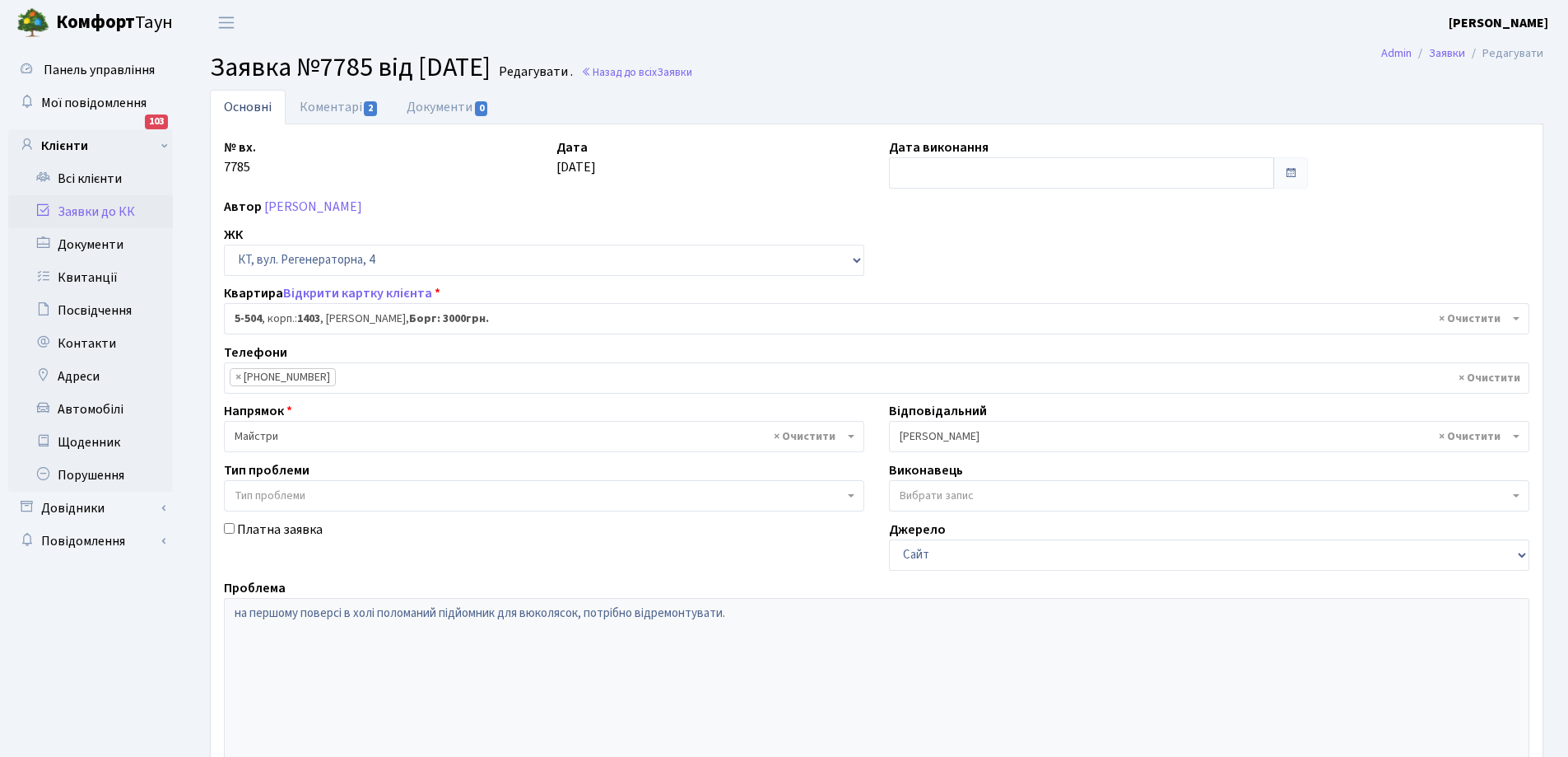
select select "2032"
click at [941, 177] on input "text" at bounding box center [1082, 173] width 385 height 32
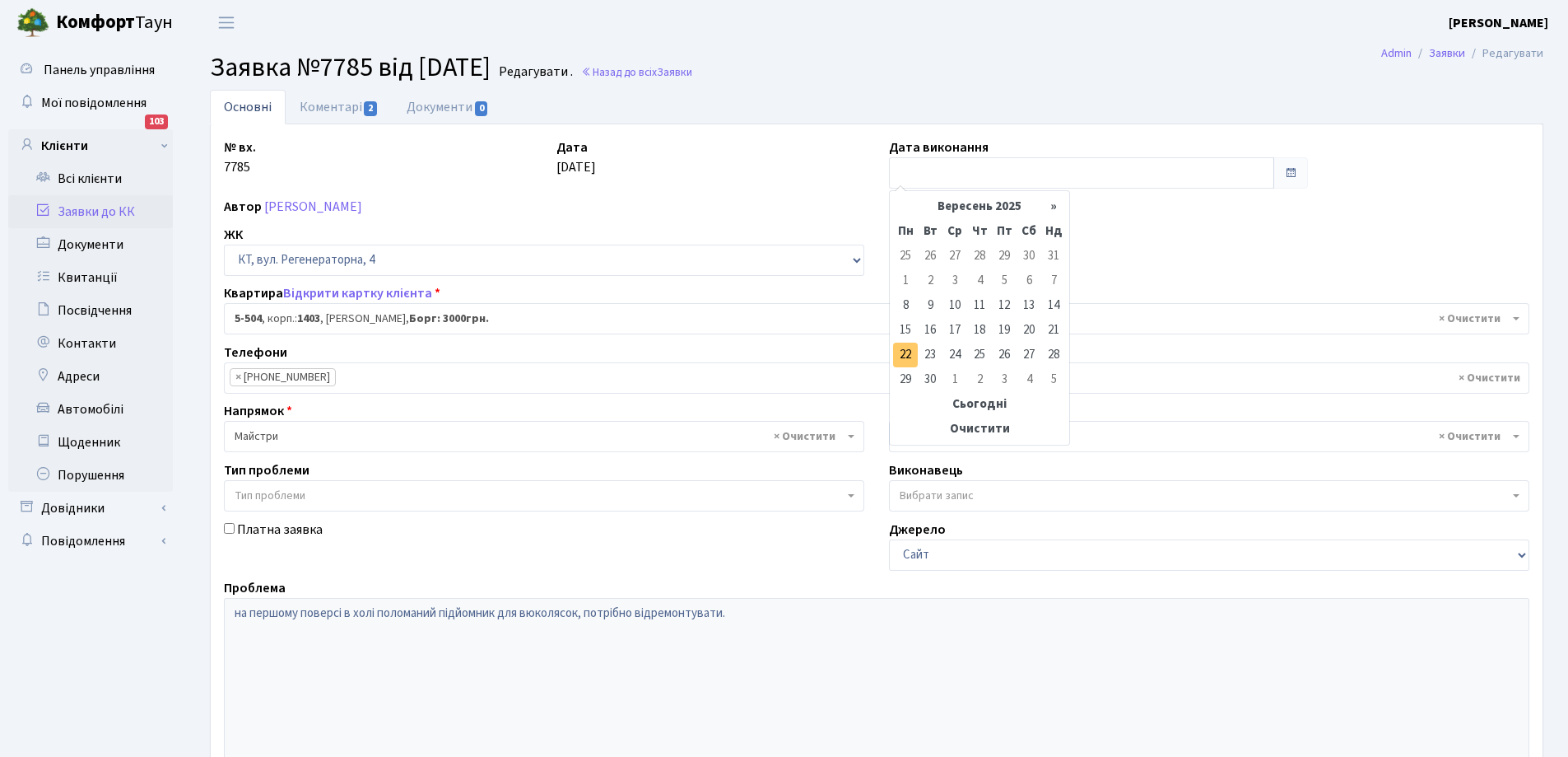
click at [905, 358] on td "22" at bounding box center [904, 354] width 24 height 24
type input "22.09.2025"
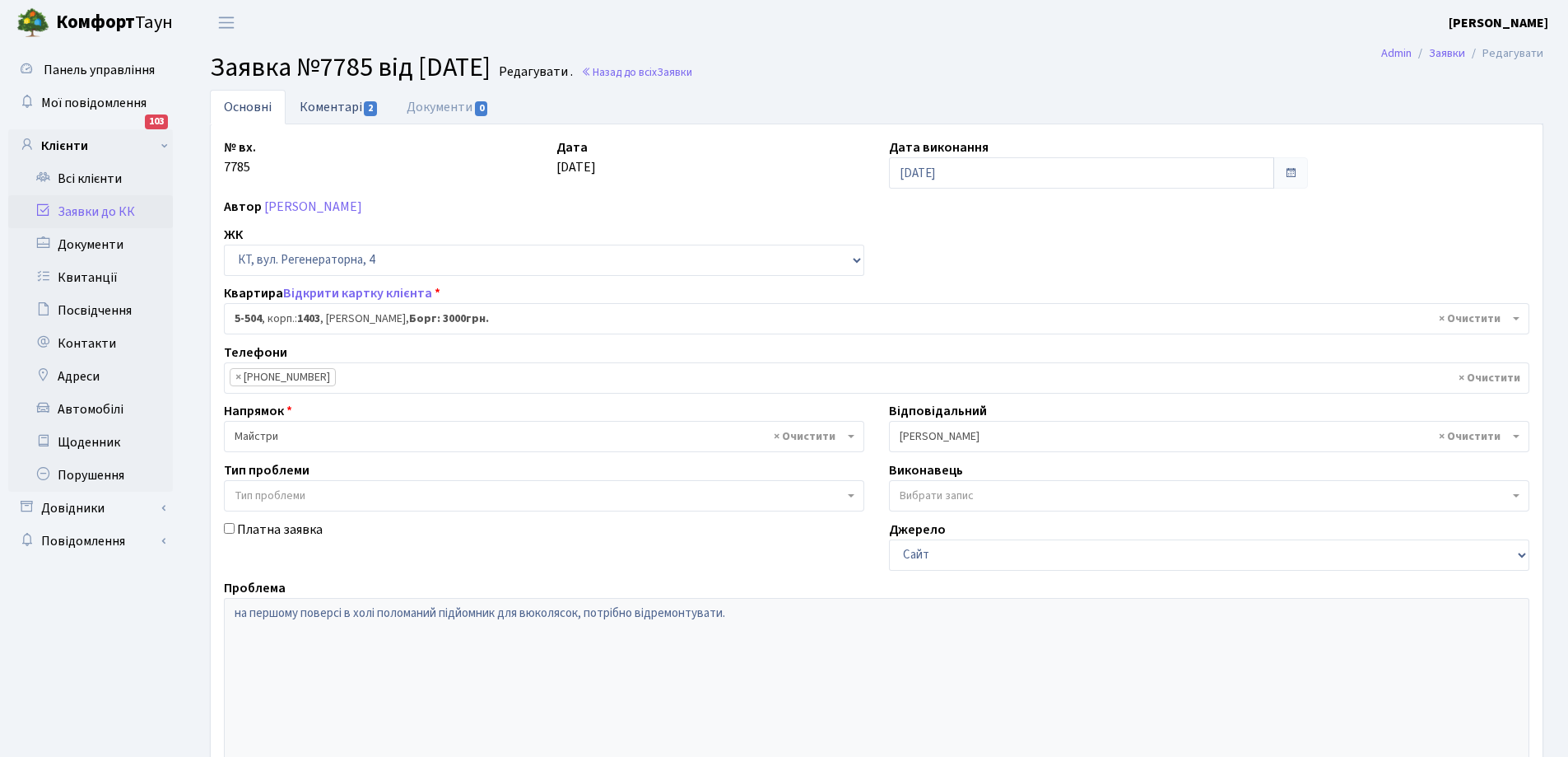
click at [331, 106] on link "Коментарі 2" at bounding box center [339, 106] width 107 height 33
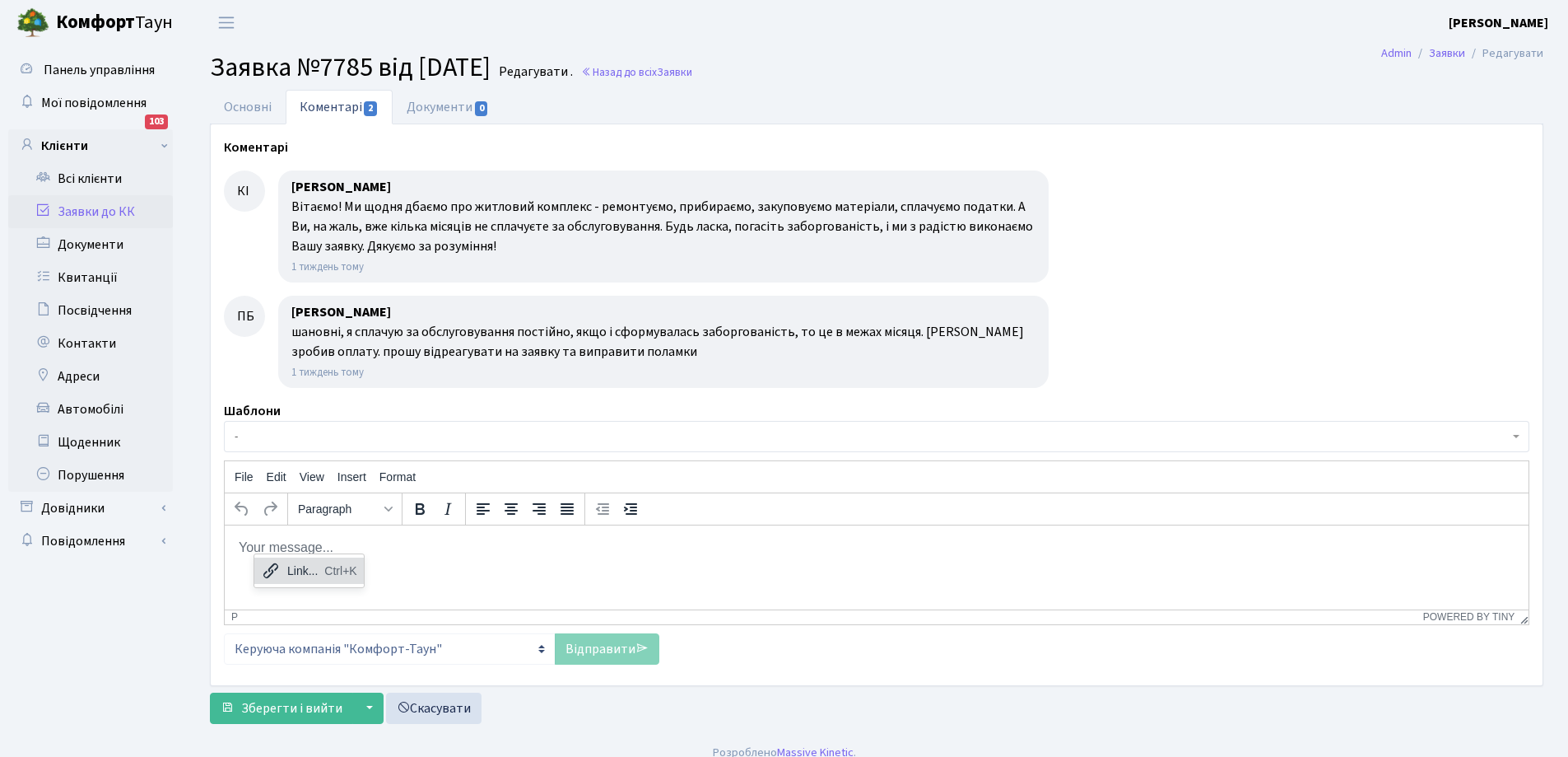
click at [253, 553] on div "Link... Ctrl+K" at bounding box center [308, 570] width 111 height 34
click at [249, 544] on body "Rich Text Area. Press ALT-0 for help." at bounding box center [876, 547] width 1277 height 18
paste body "Rich Text Area. Press ALT-0 for help."
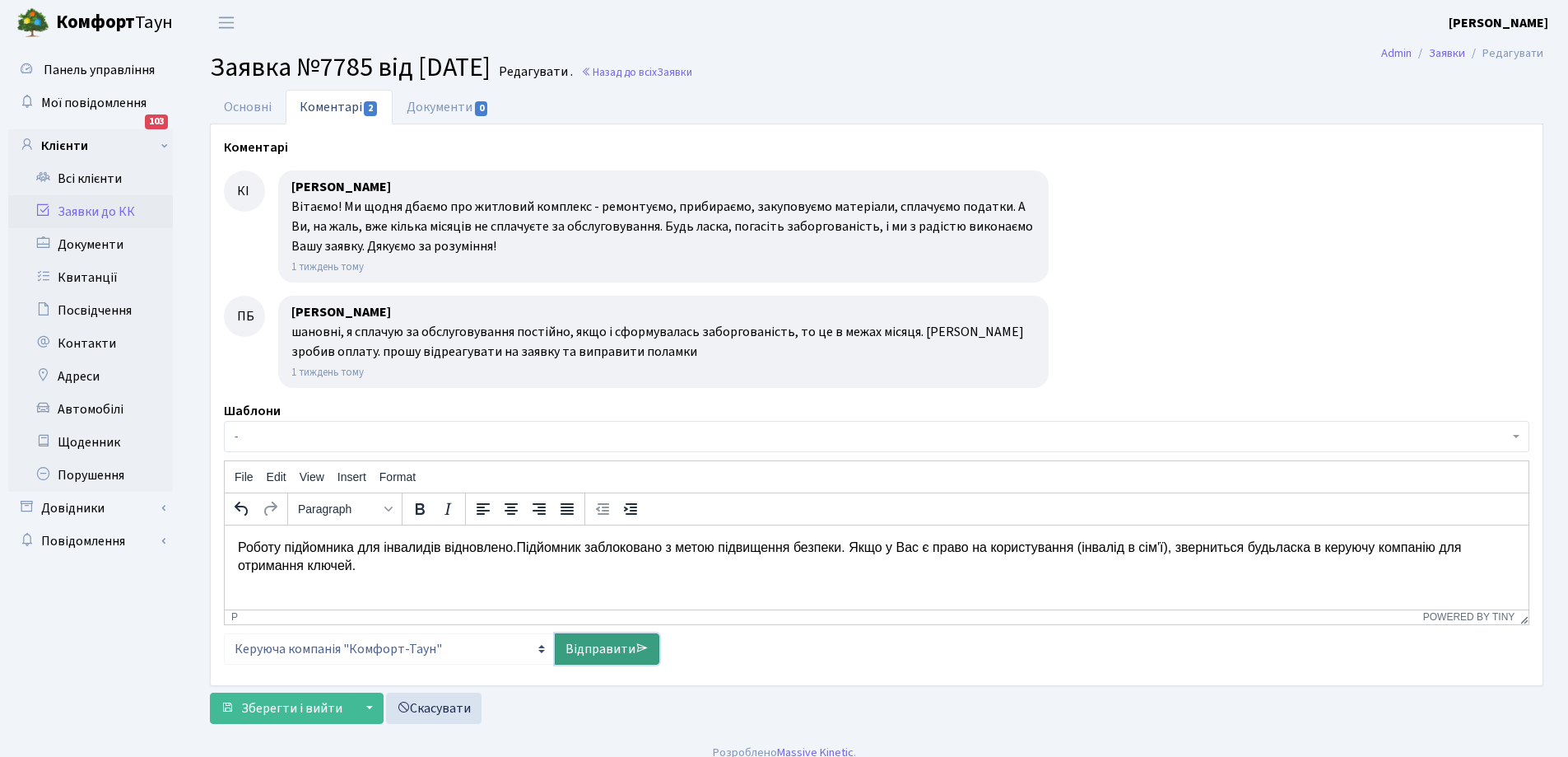
click at [620, 645] on link "Відправити" at bounding box center [607, 649] width 104 height 32
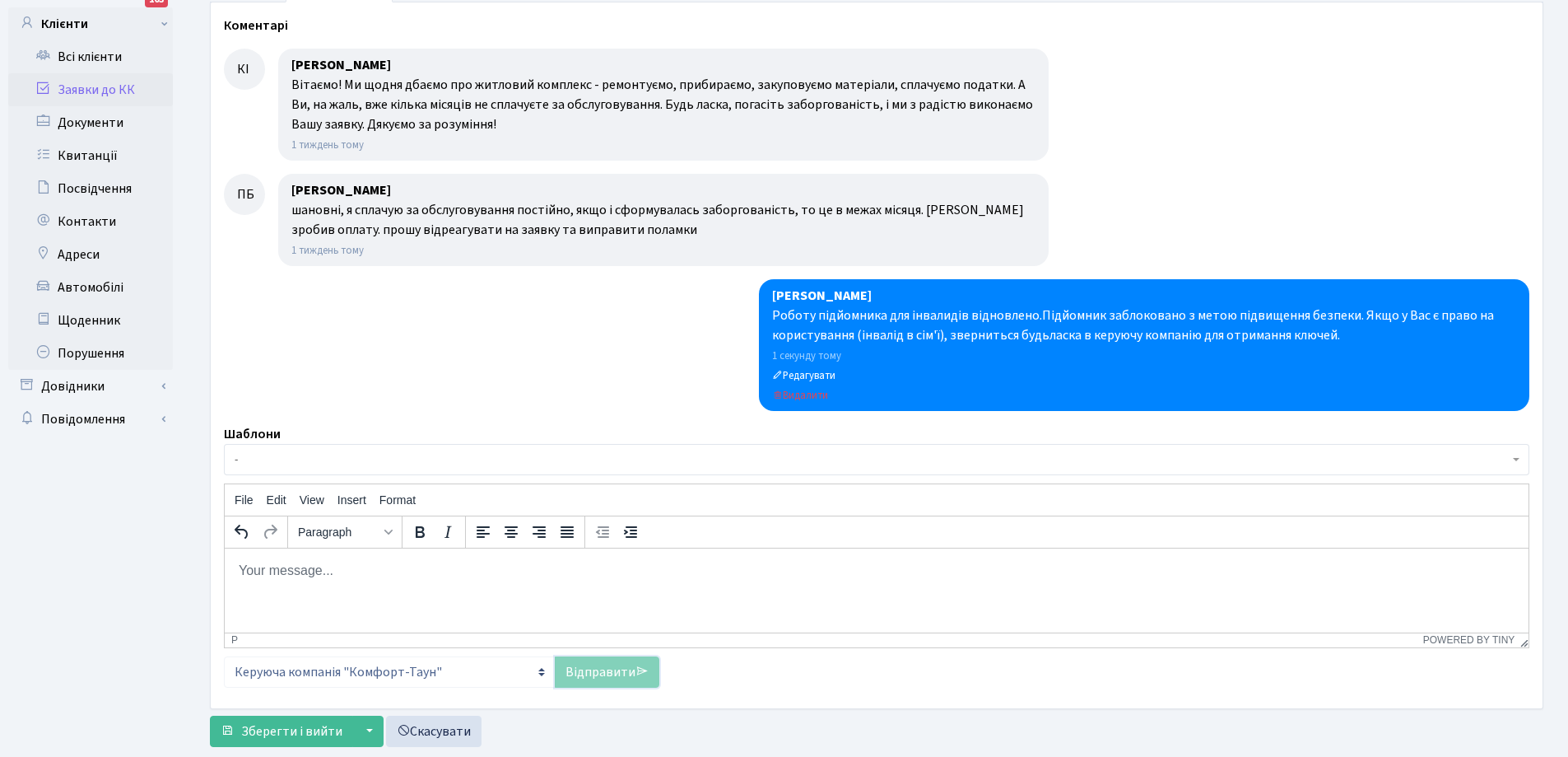
scroll to position [161, 0]
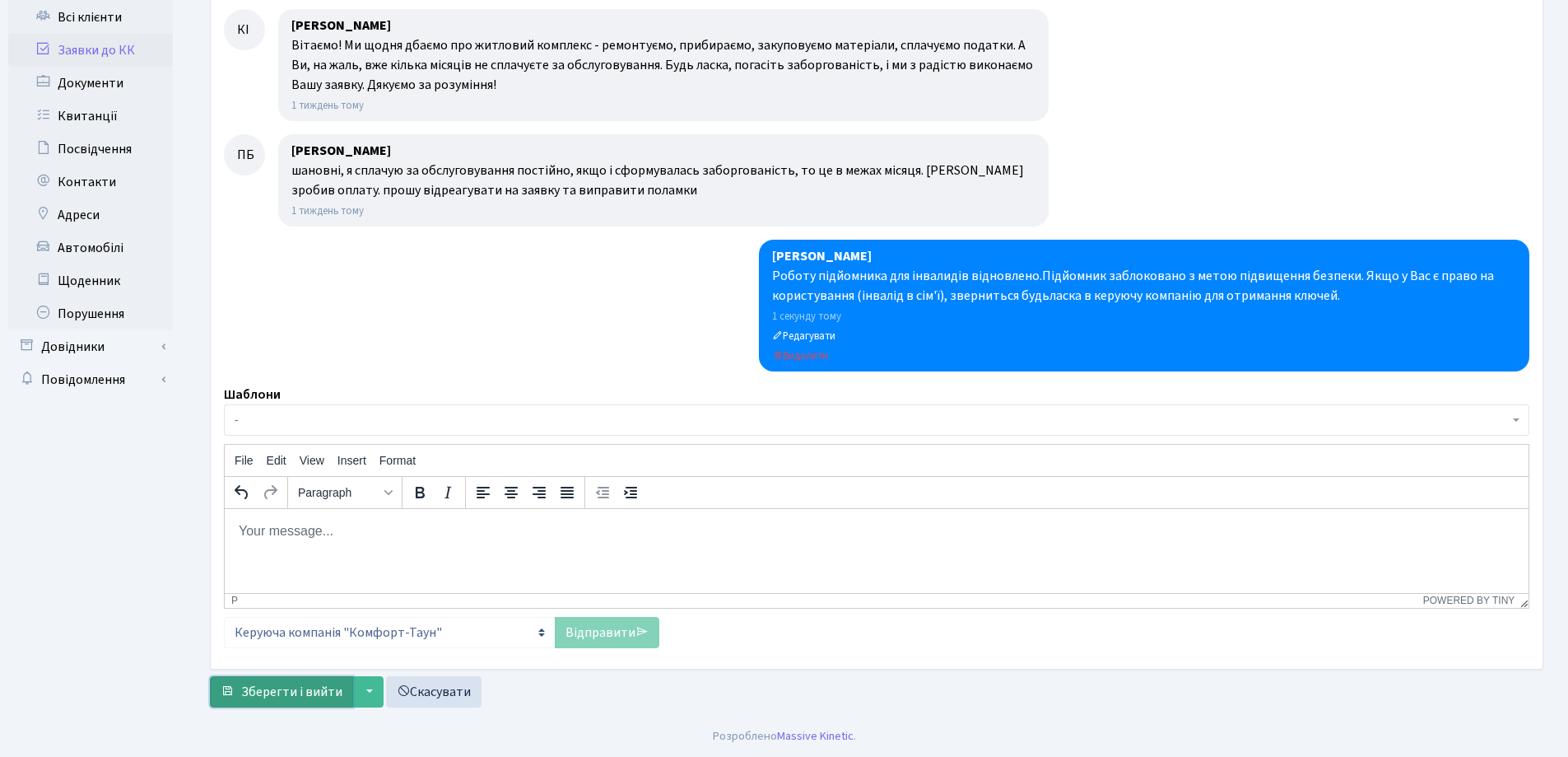
click at [272, 684] on span "Зберегти і вийти" at bounding box center [292, 692] width 101 height 18
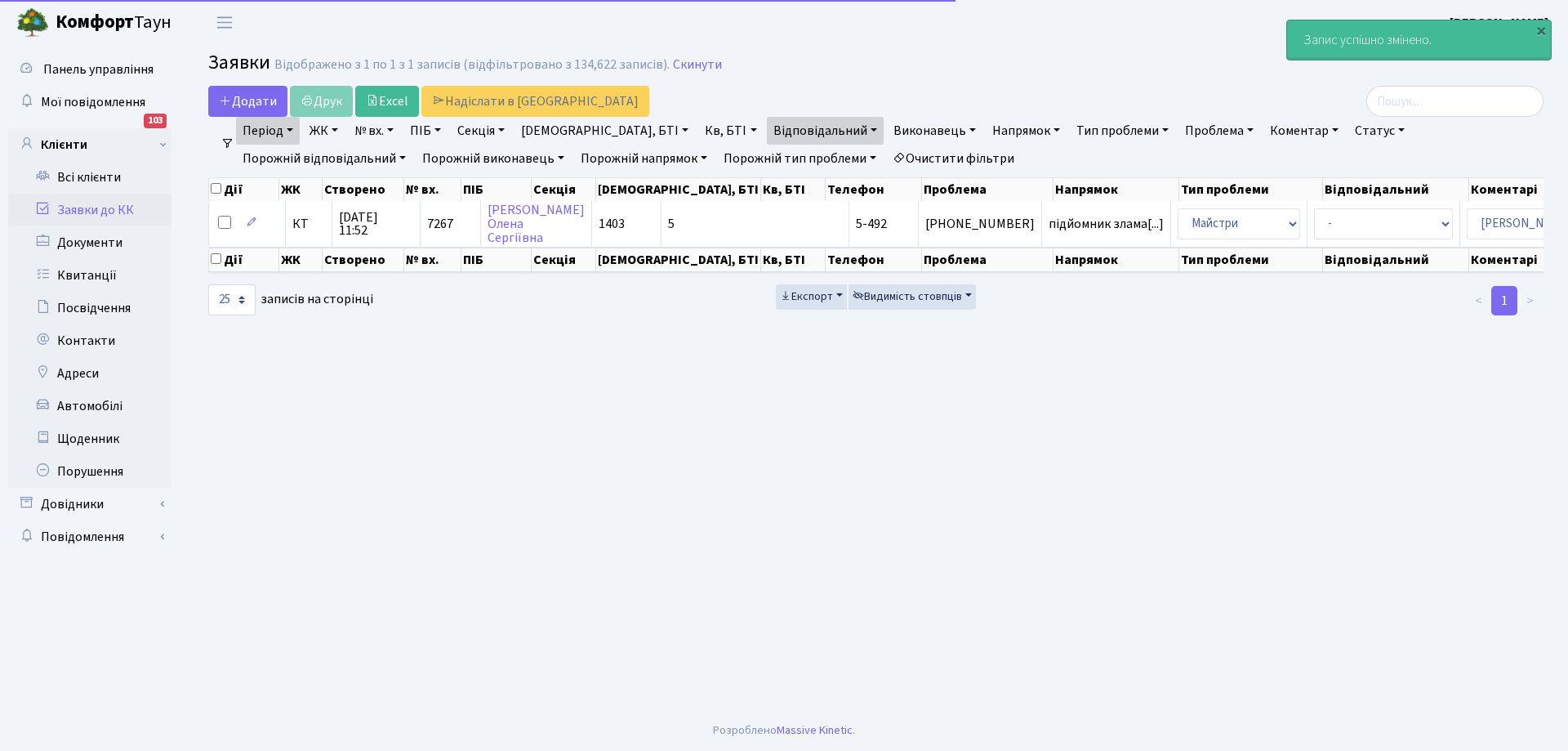
select select "25"
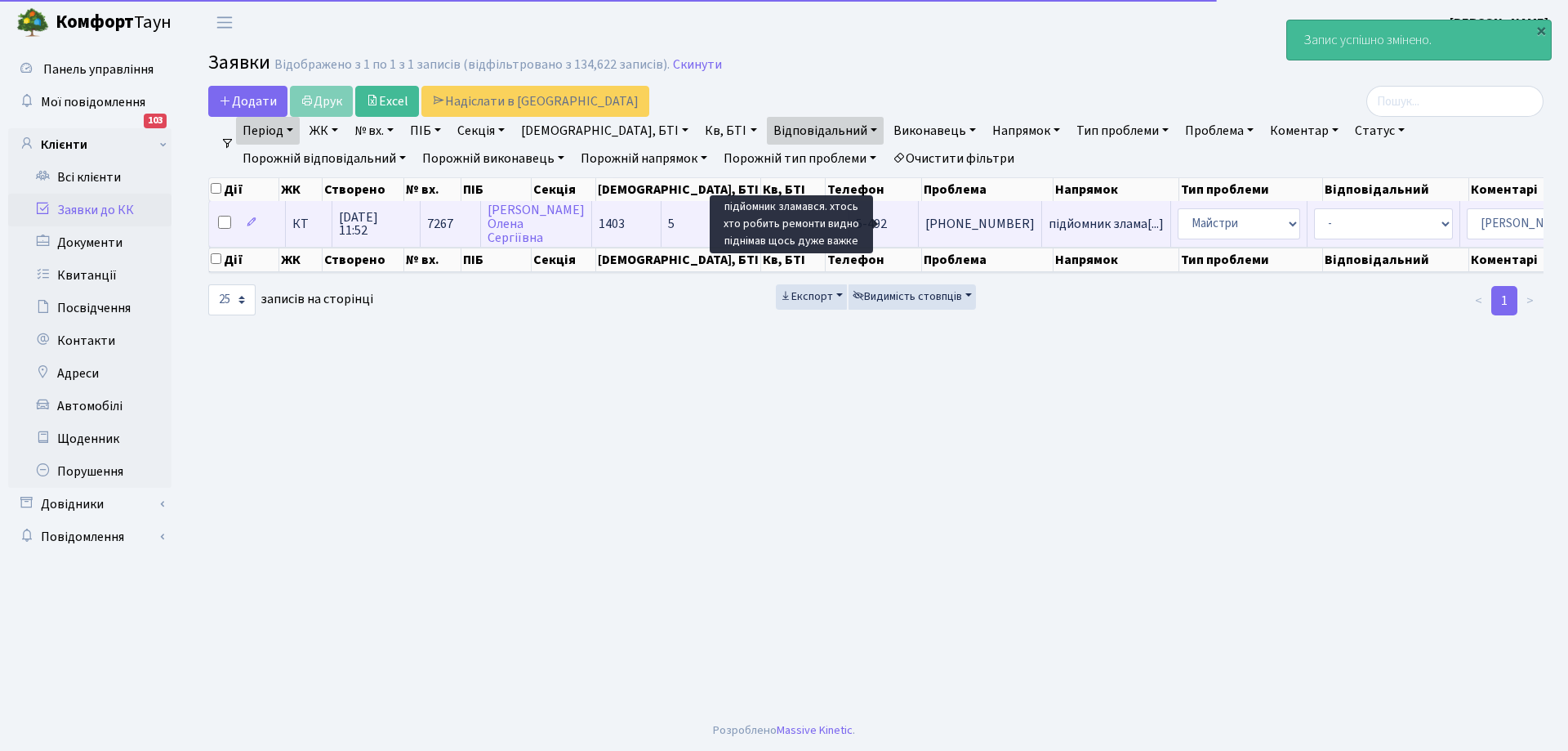
click at [1049, 219] on span "підйомник злама[...]" at bounding box center [1106, 224] width 115 height 18
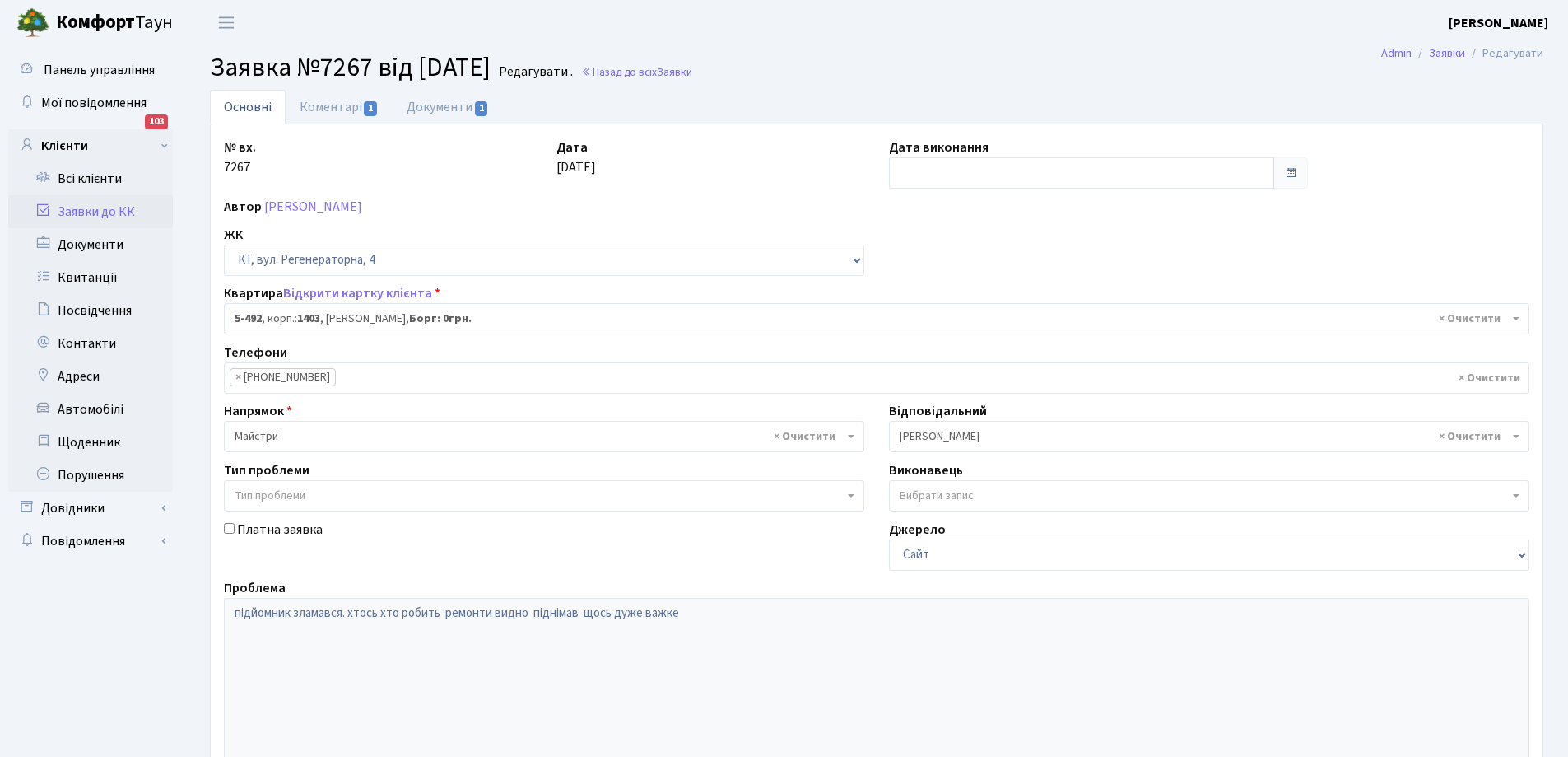
select select "2020"
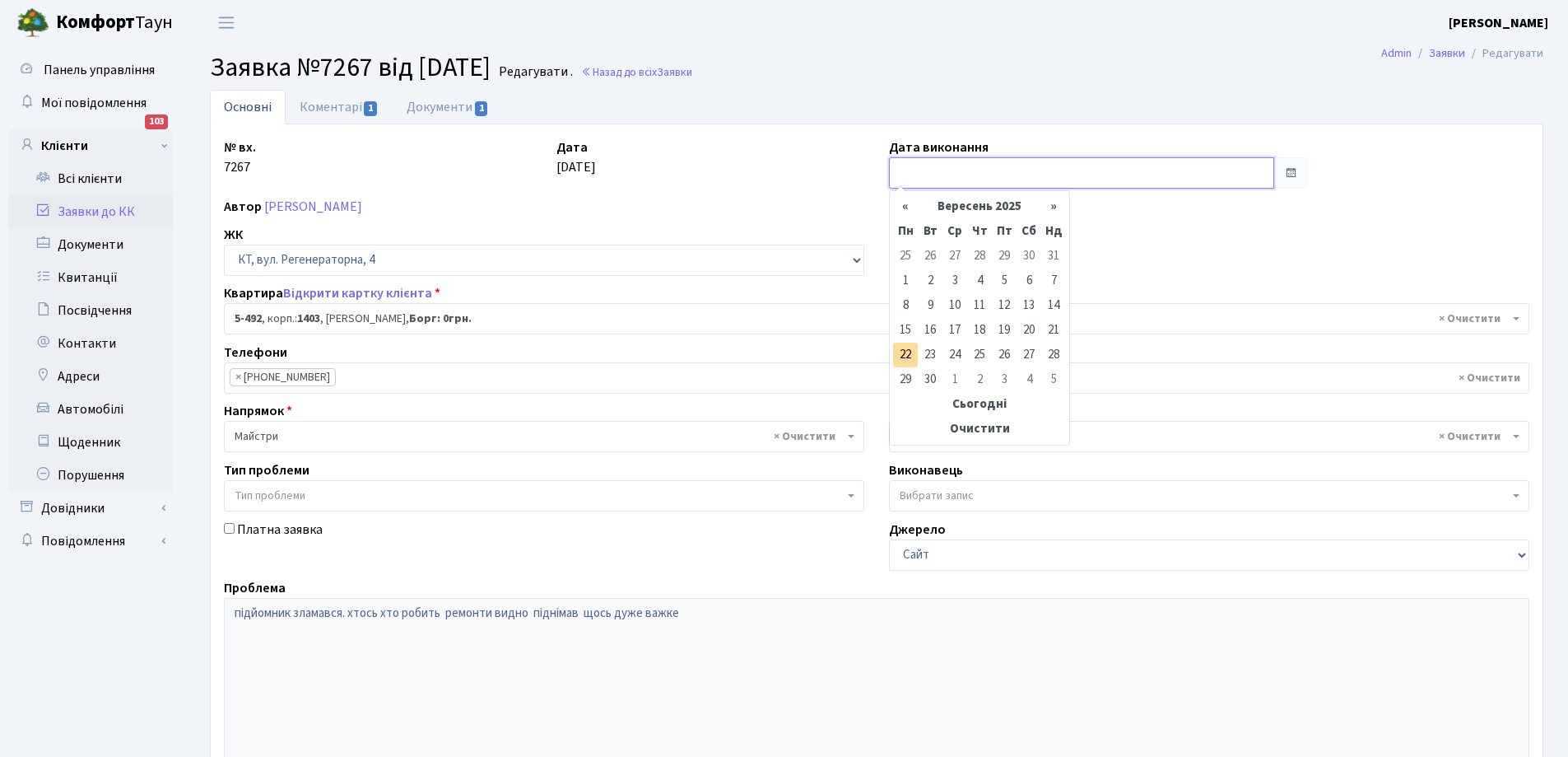
click at [925, 174] on input "text" at bounding box center [1082, 173] width 385 height 32
click at [897, 349] on td "22" at bounding box center [904, 354] width 24 height 24
type input "22.09.2025"
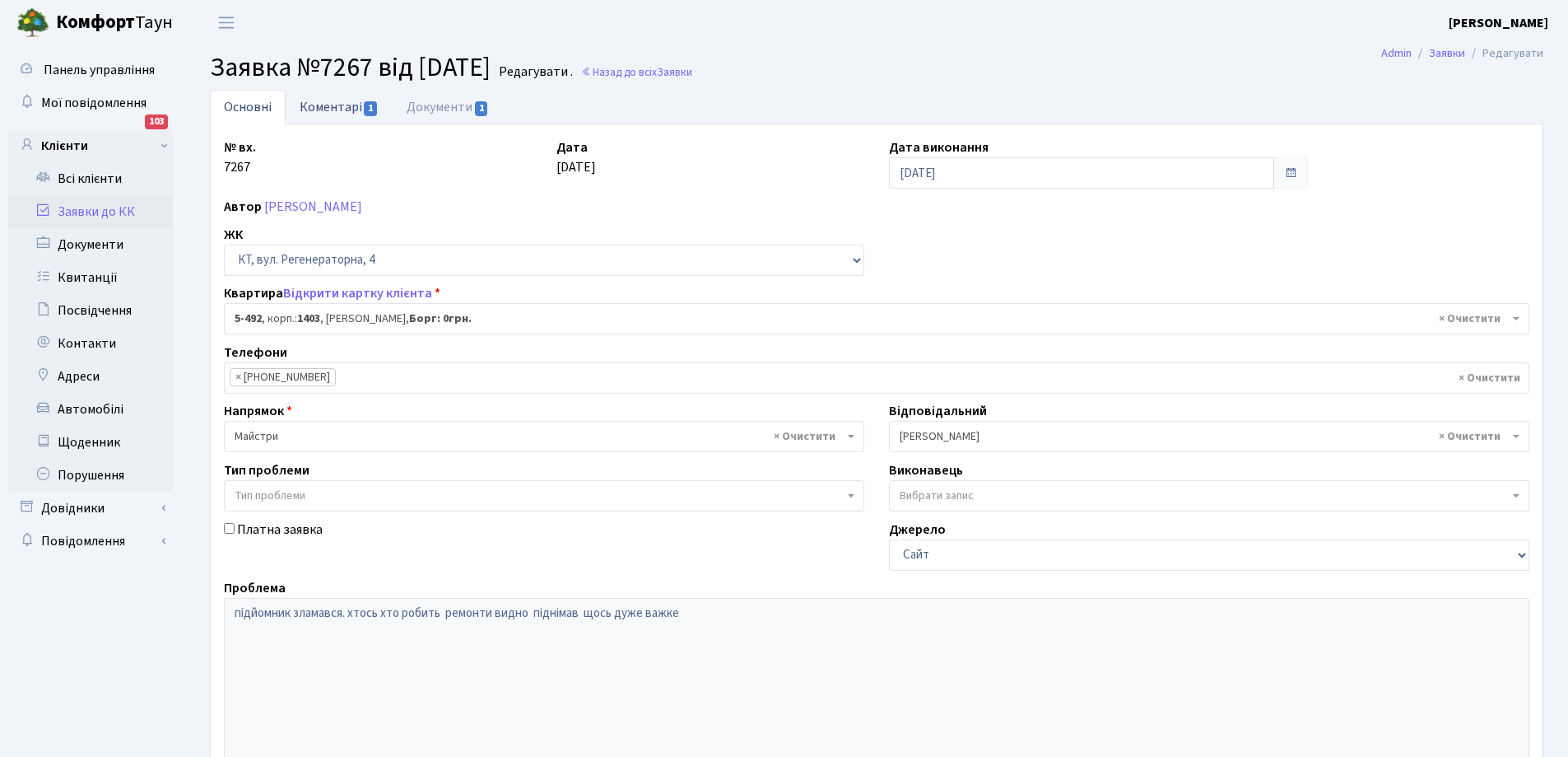
click at [329, 107] on link "Коментарі 1" at bounding box center [339, 106] width 107 height 33
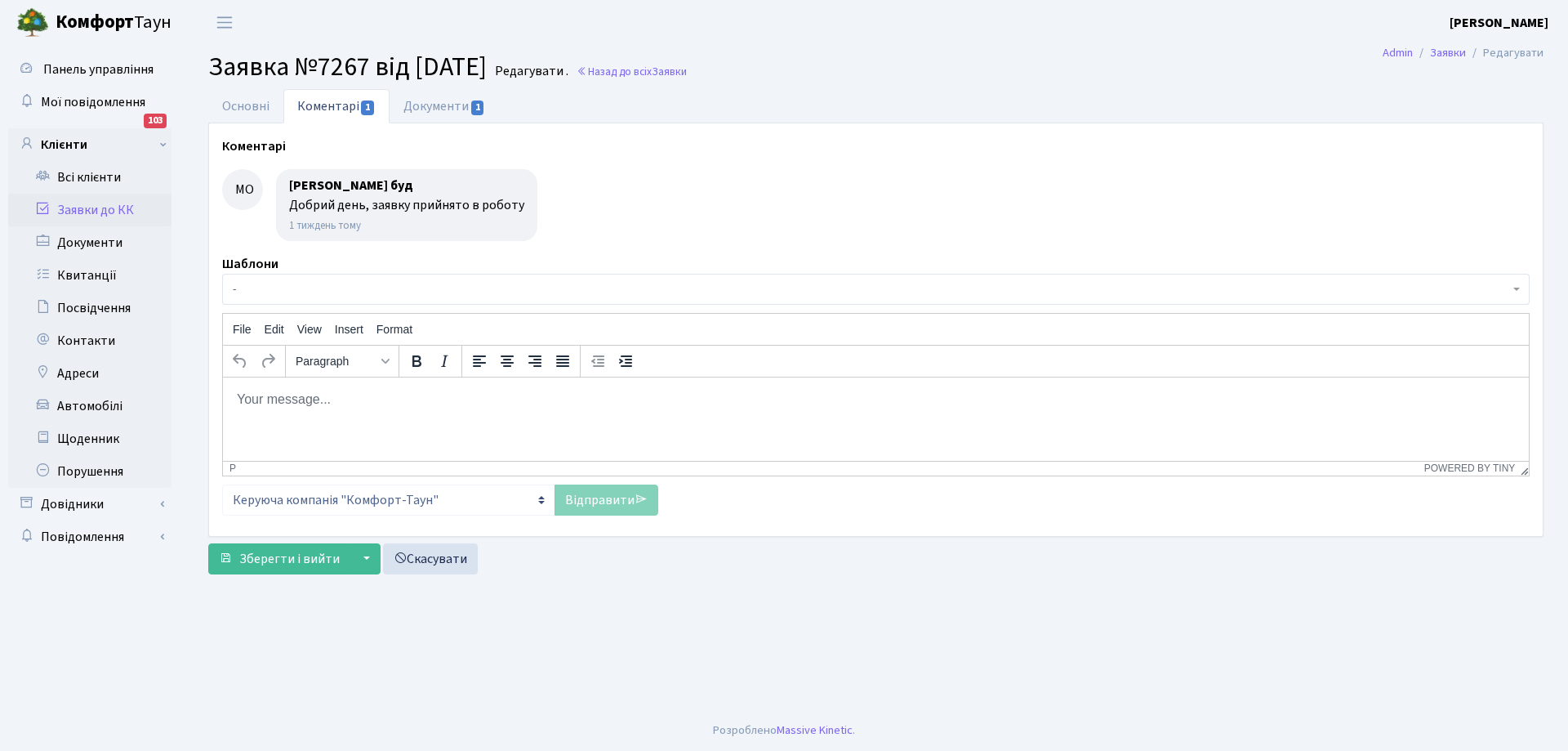
click at [297, 384] on html at bounding box center [875, 398] width 1306 height 44
paste body "Rich Text Area. Press ALT-0 for help."
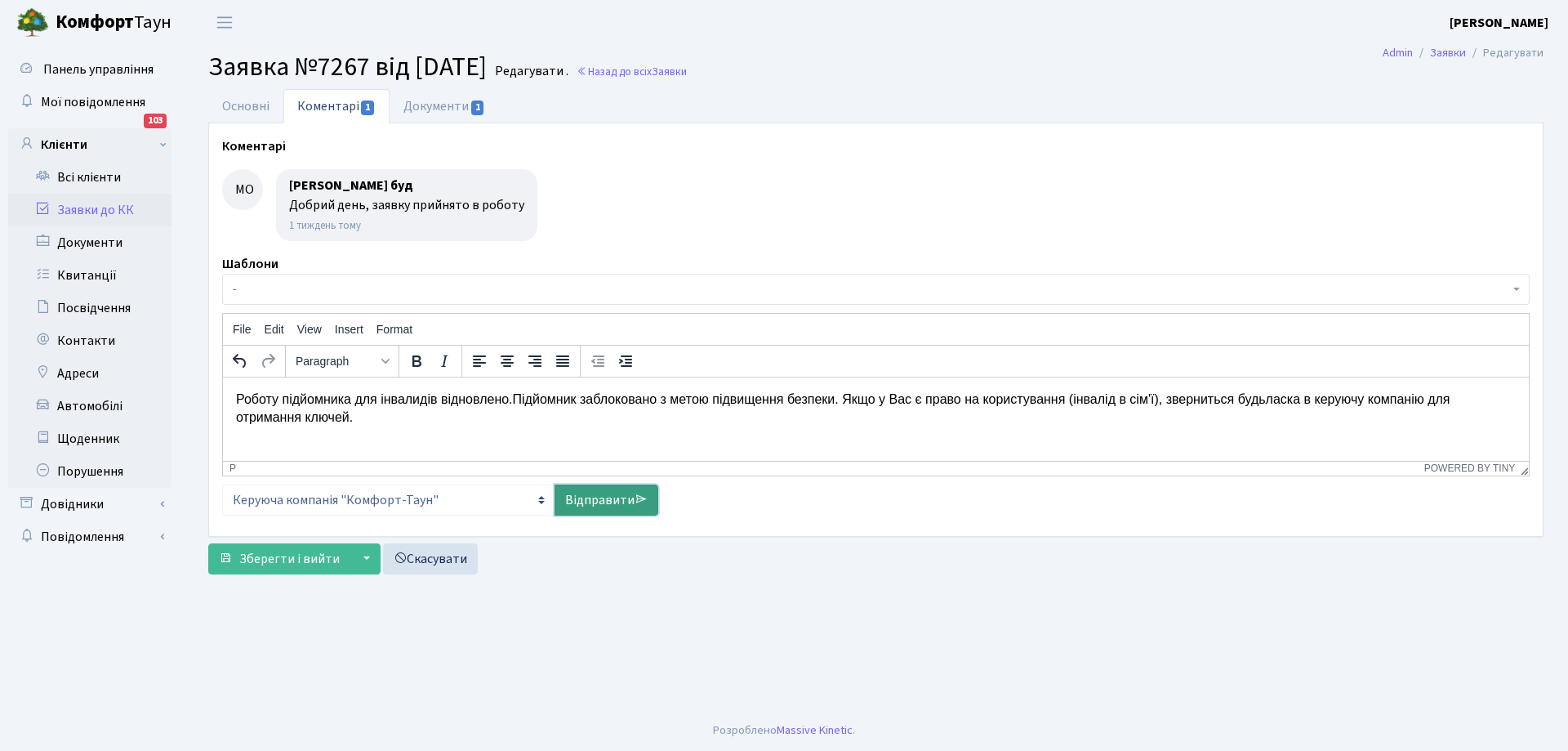
click at [594, 494] on link "Відправити" at bounding box center [606, 500] width 104 height 31
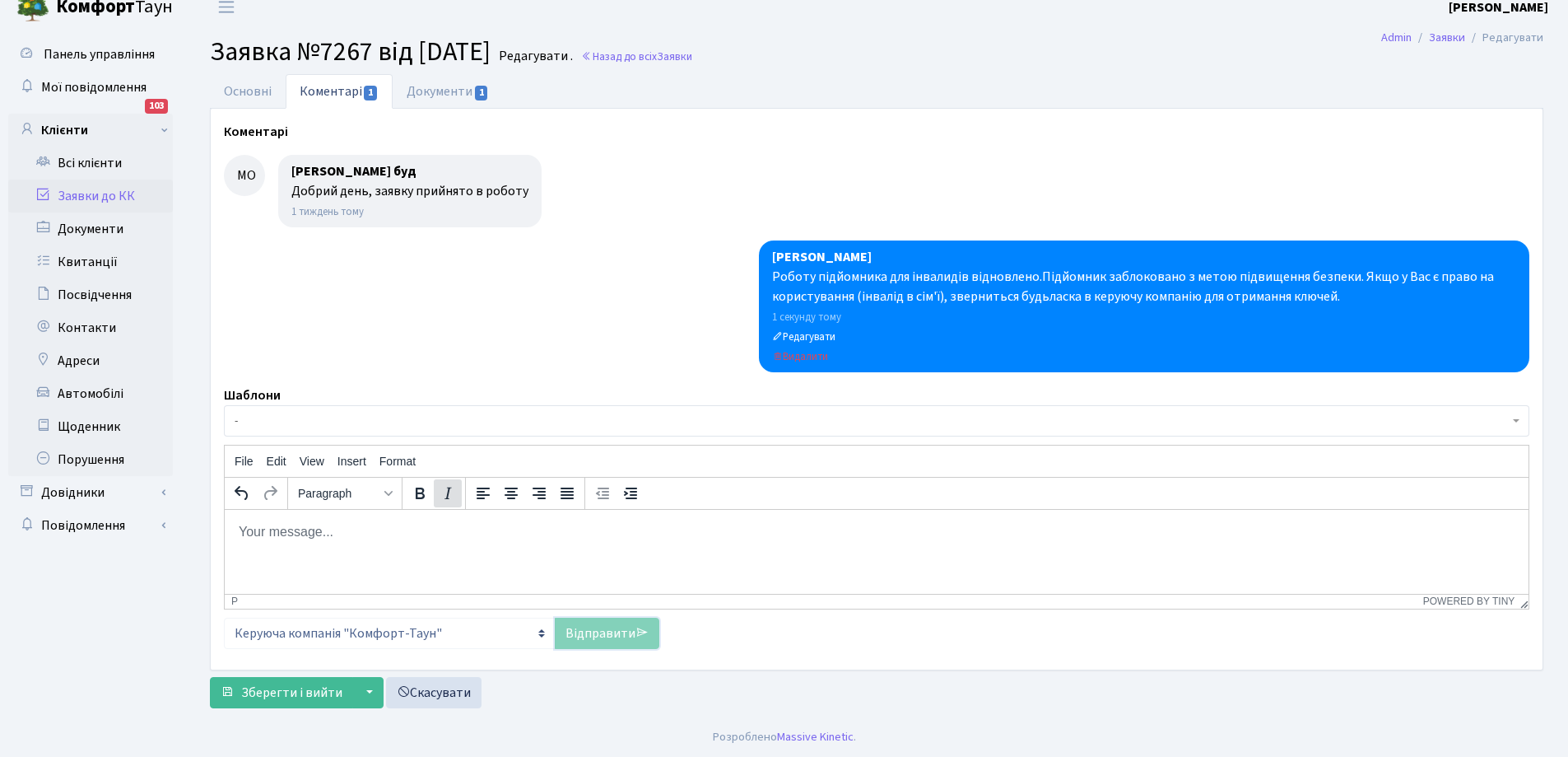
scroll to position [16, 0]
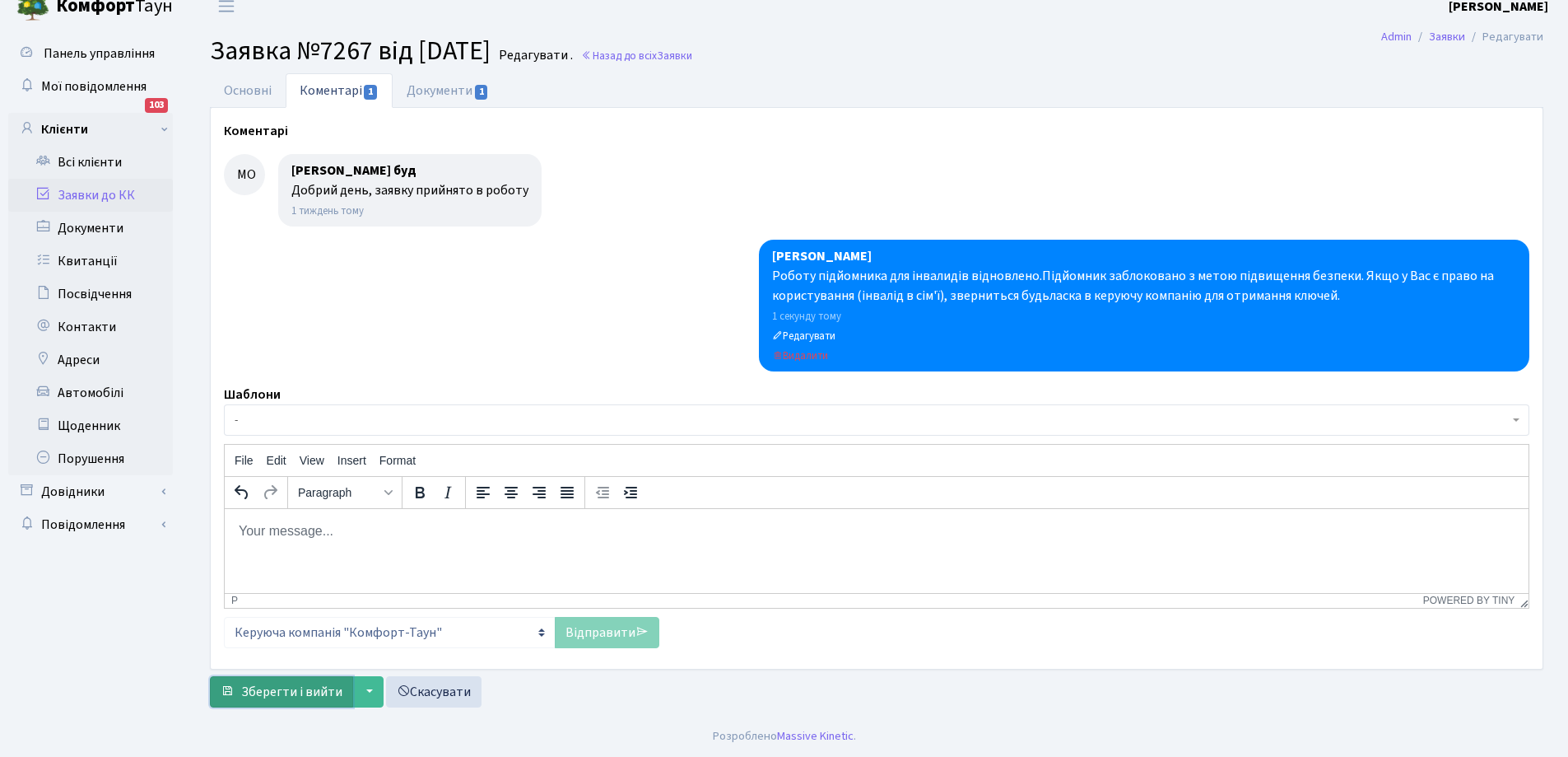
click at [296, 686] on span "Зберегти і вийти" at bounding box center [292, 692] width 101 height 18
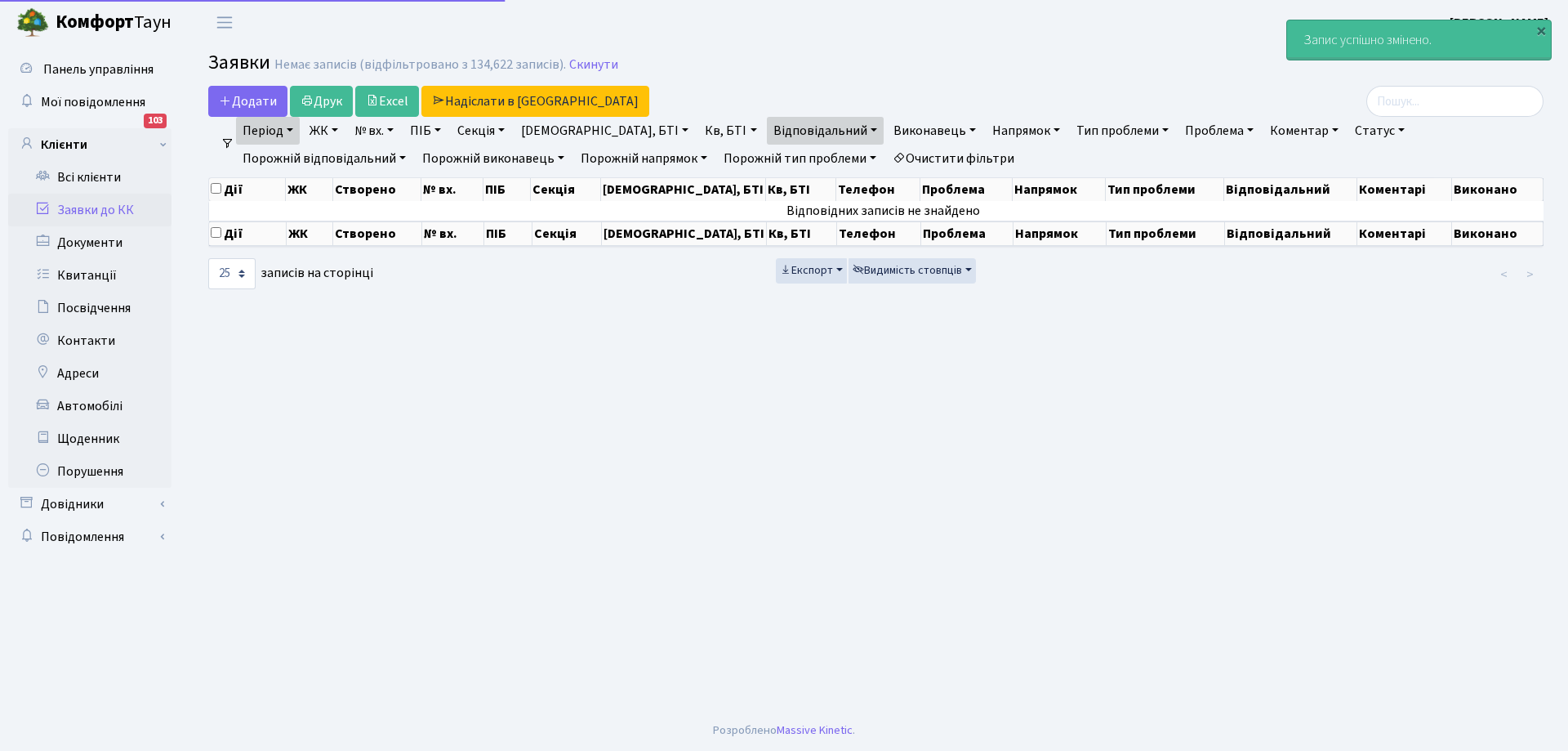
select select "25"
